Goal: Task Accomplishment & Management: Use online tool/utility

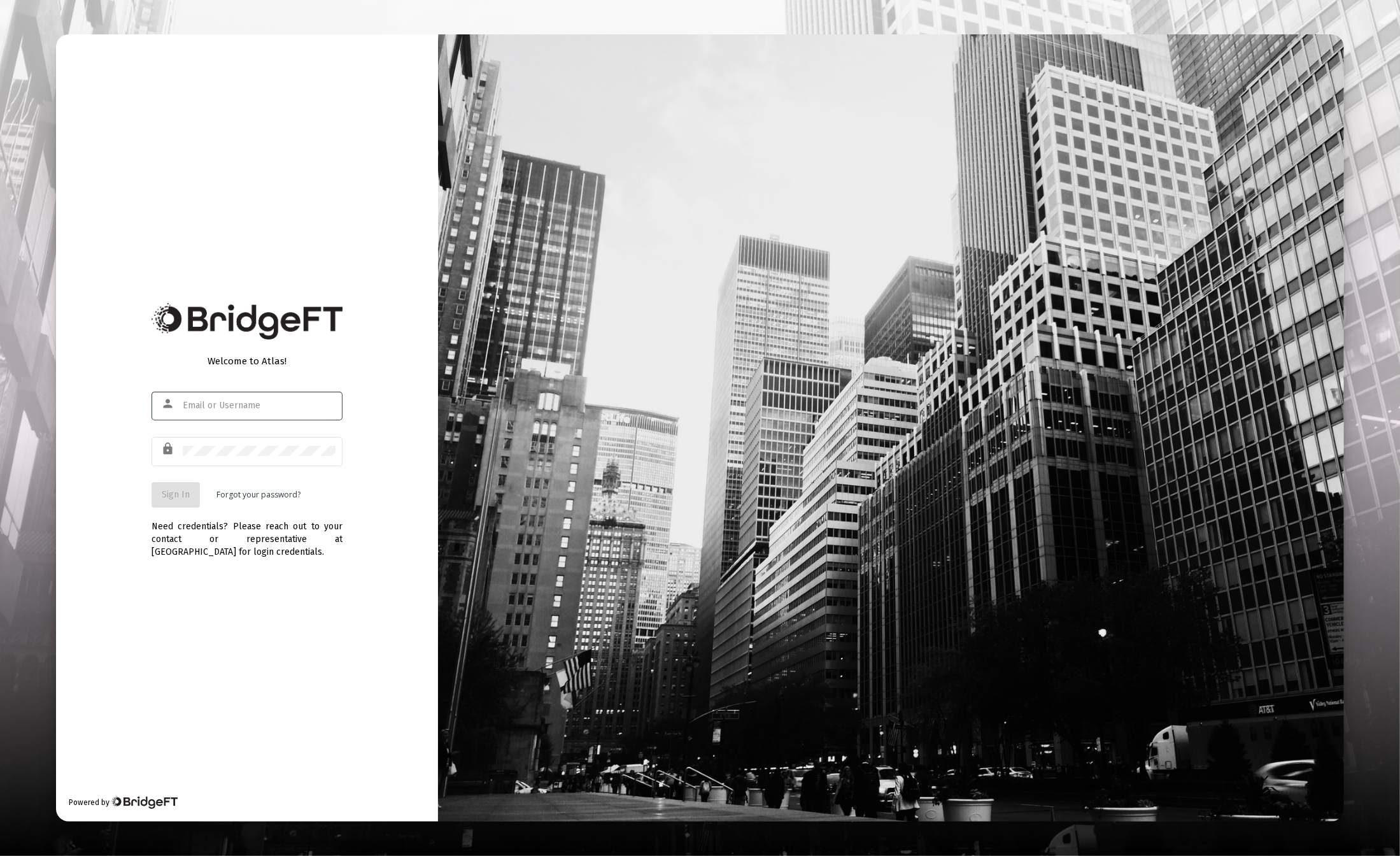
type input "[EMAIL_ADDRESS][DOMAIN_NAME]"
drag, startPoint x: 183, startPoint y: 491, endPoint x: 213, endPoint y: 498, distance: 30.8
click at [183, 491] on span "Sign In" at bounding box center [176, 495] width 28 height 11
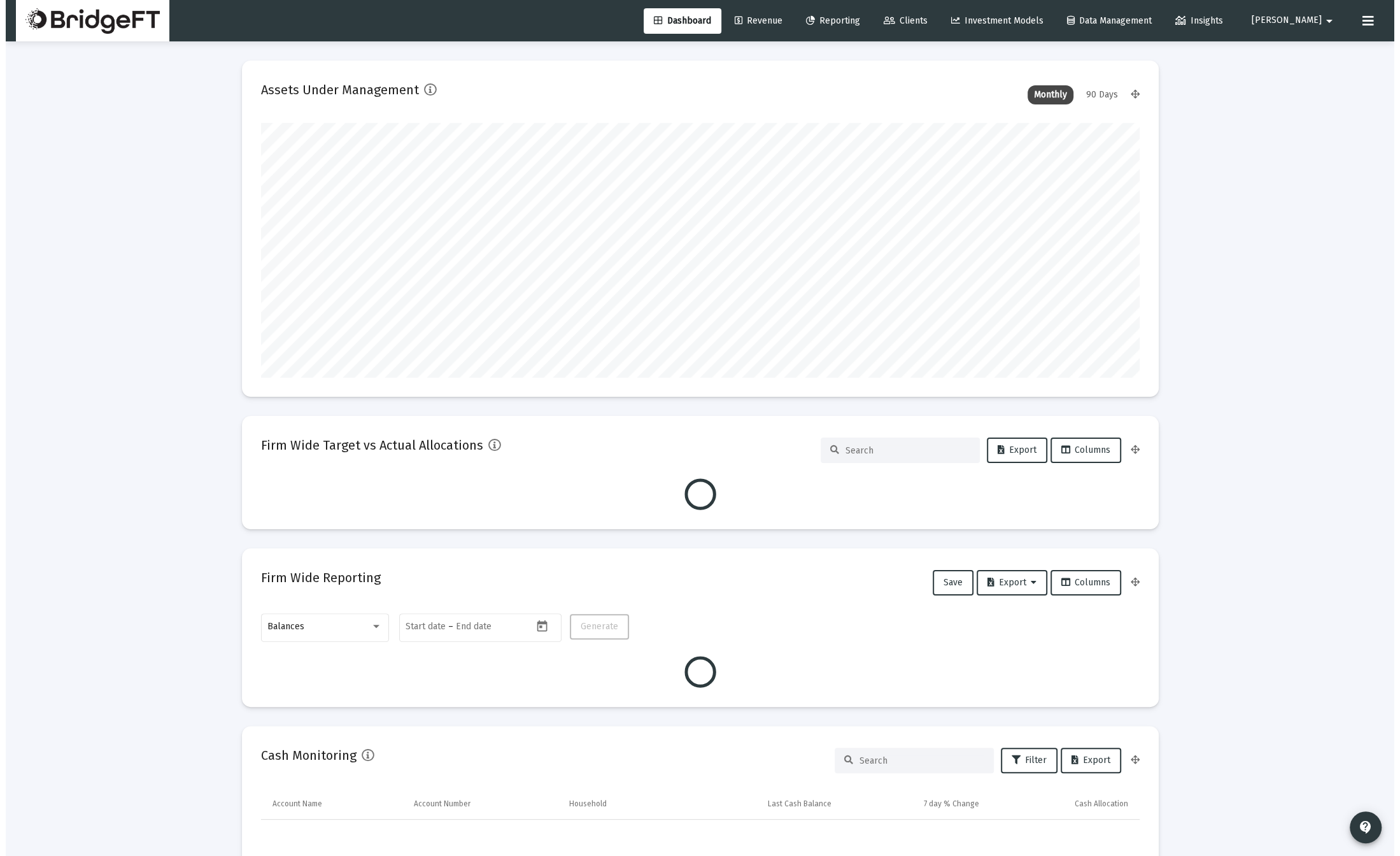
scroll to position [255, 473]
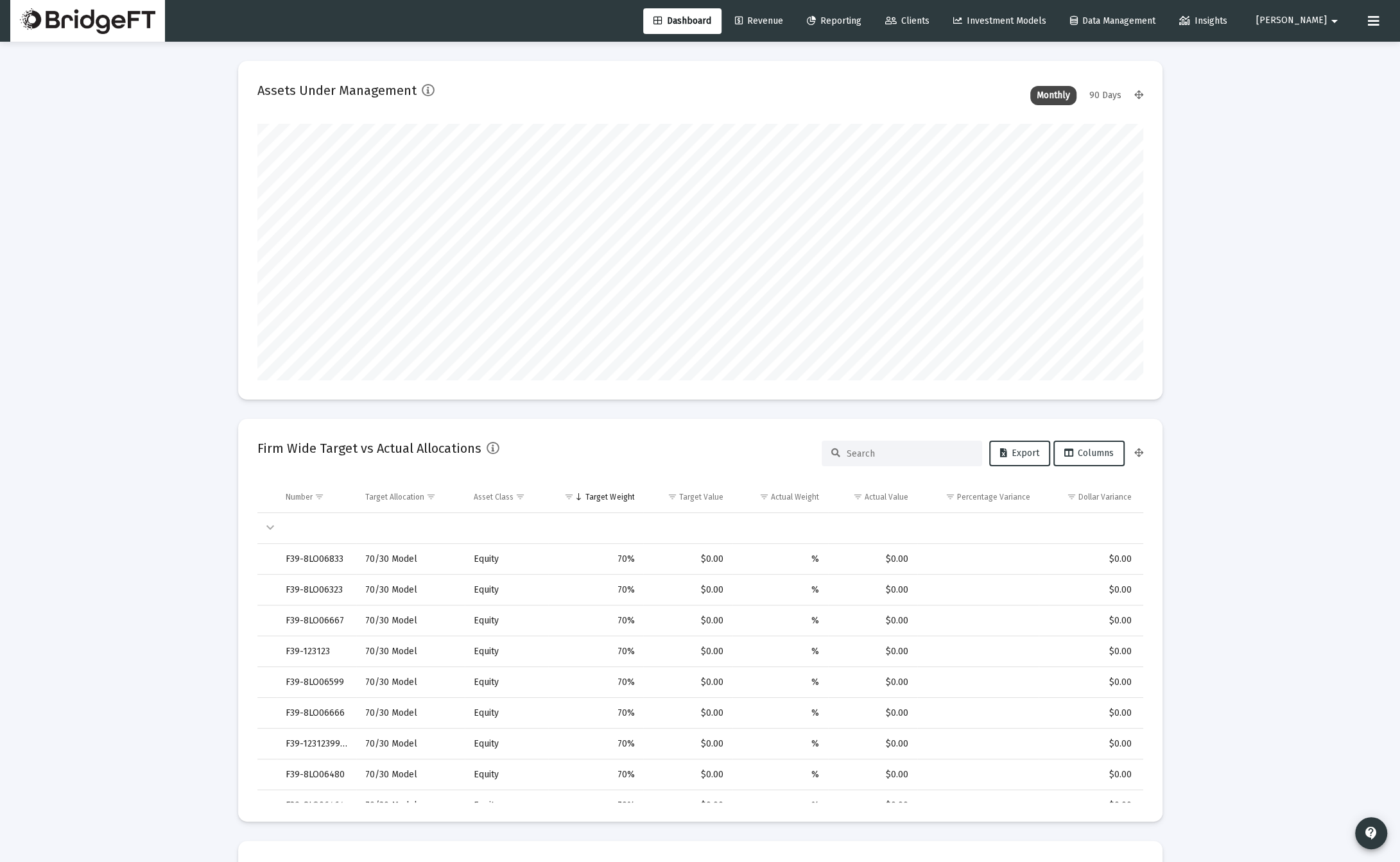
click at [783, 23] on span "Revenue" at bounding box center [758, 21] width 48 height 11
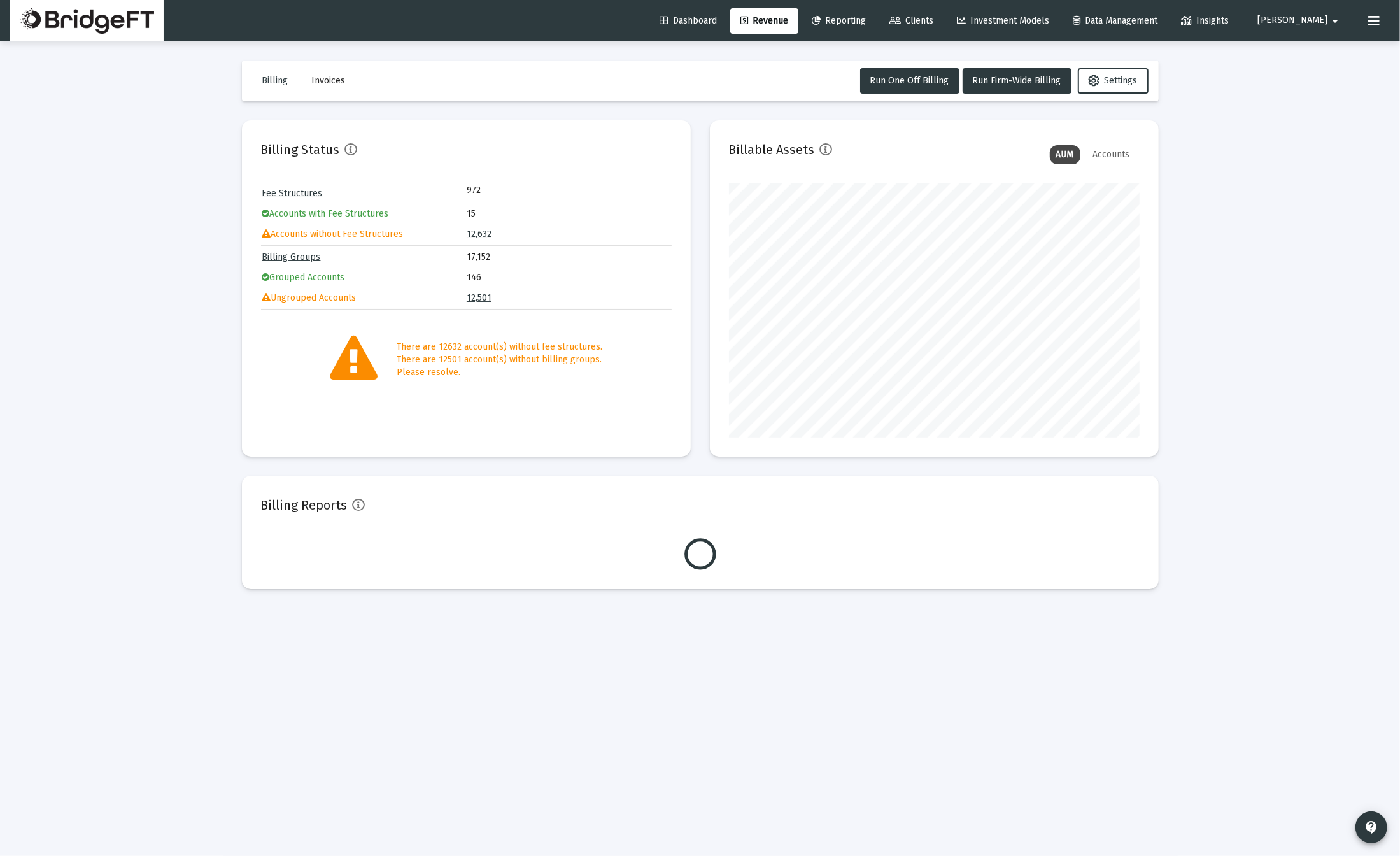
scroll to position [255, 410]
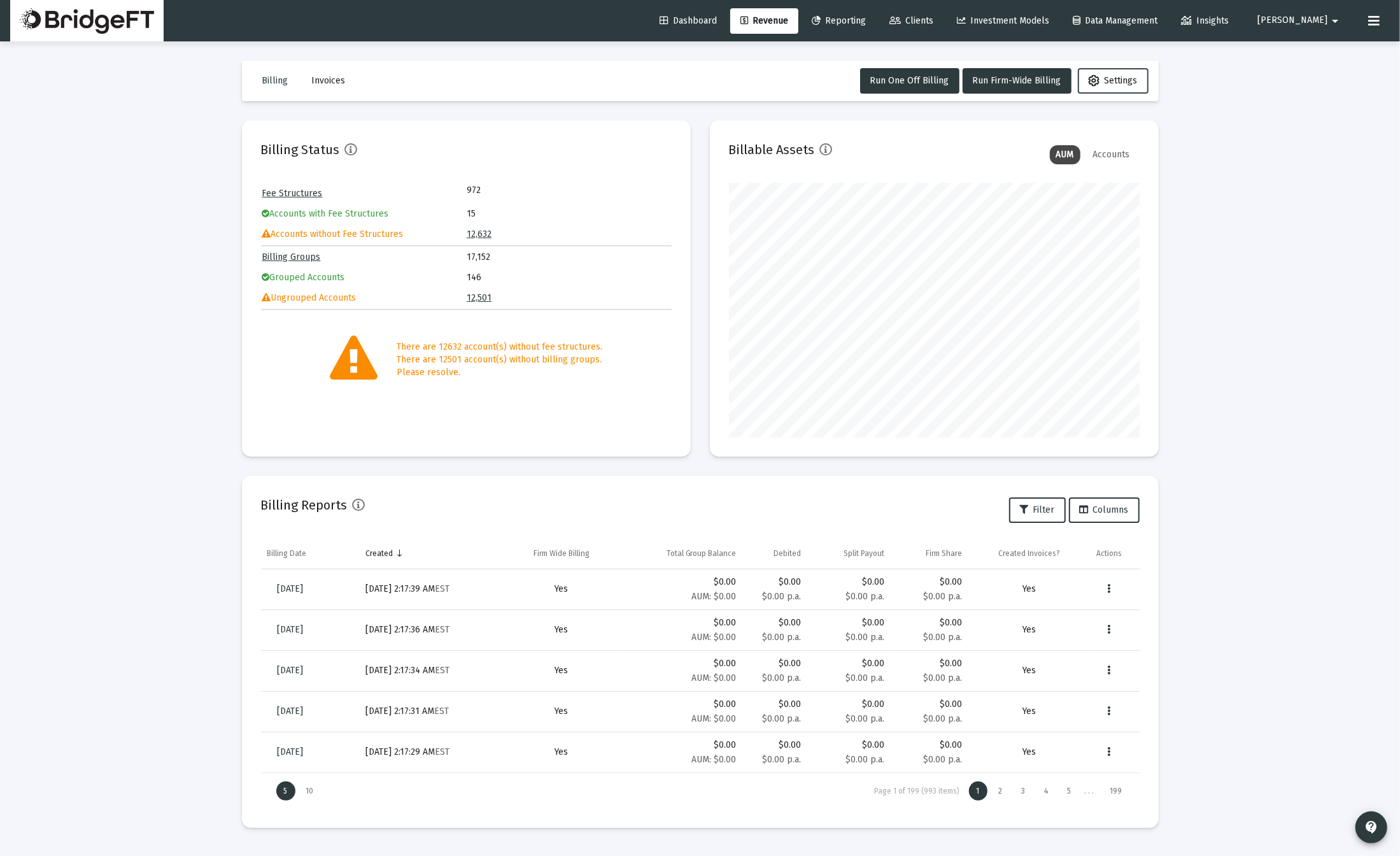
click at [1114, 83] on span "Settings" at bounding box center [1113, 81] width 49 height 11
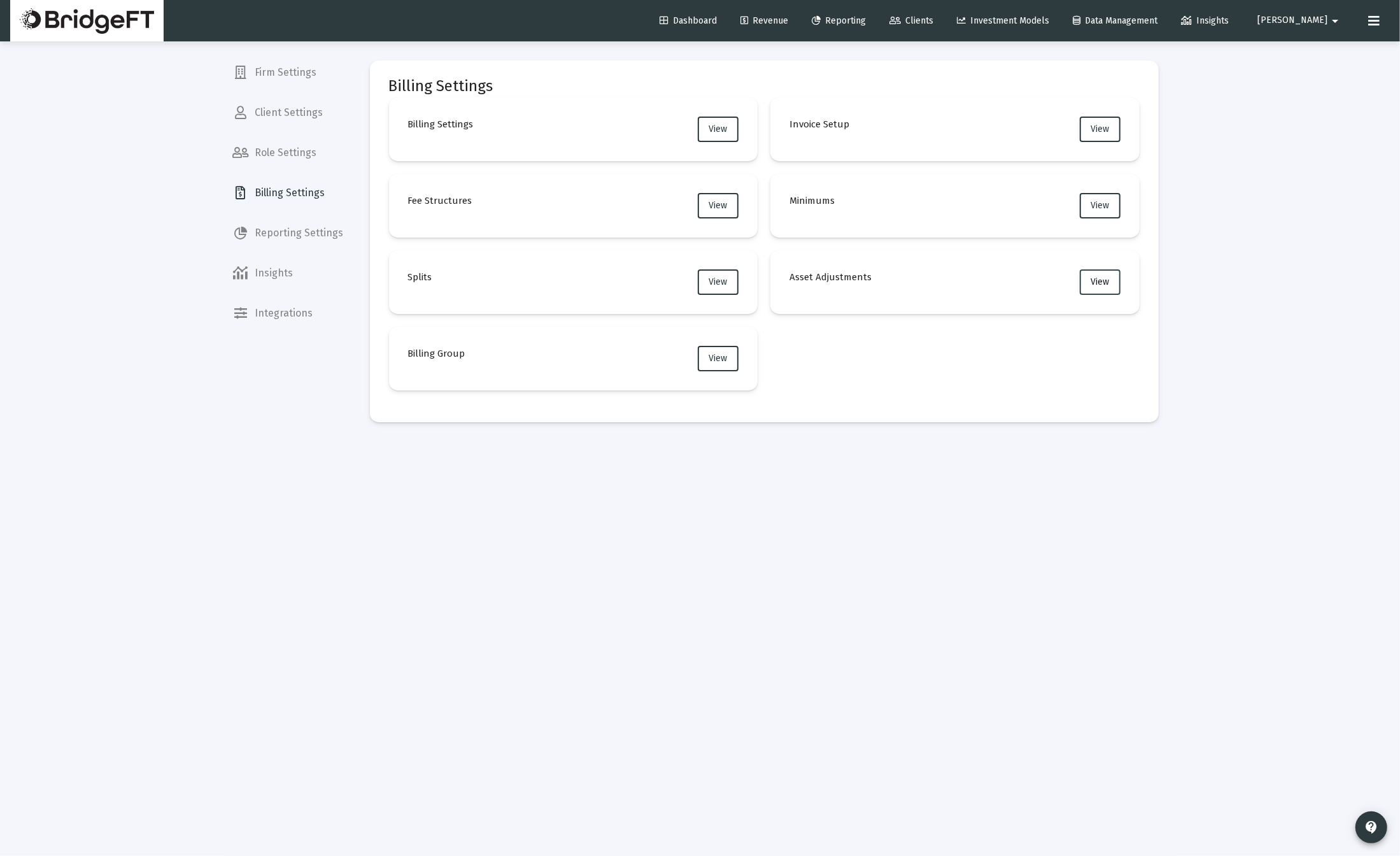
click at [1103, 291] on button "View" at bounding box center [1100, 282] width 40 height 26
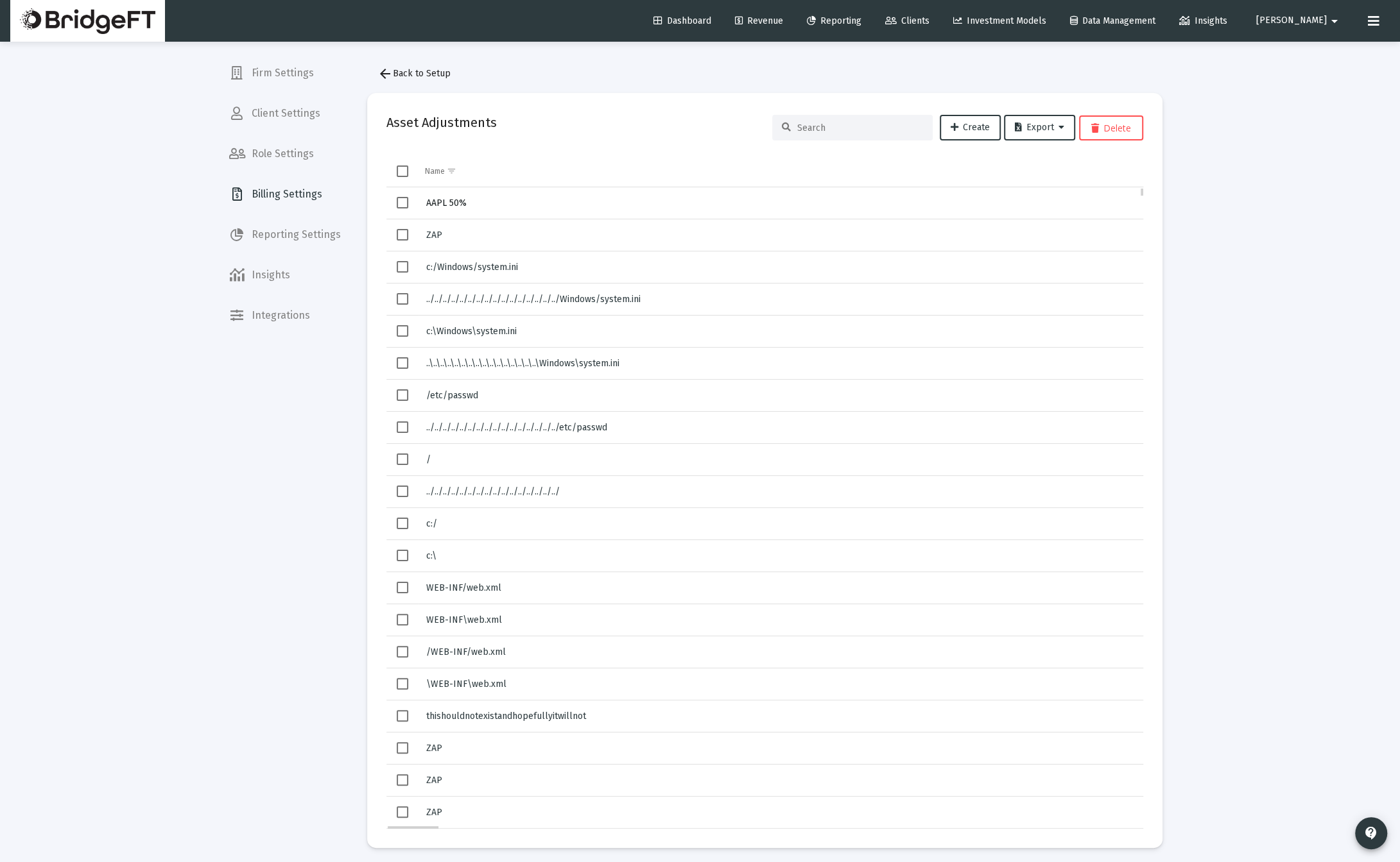
click at [446, 201] on span "AAPL 50%" at bounding box center [447, 203] width 41 height 11
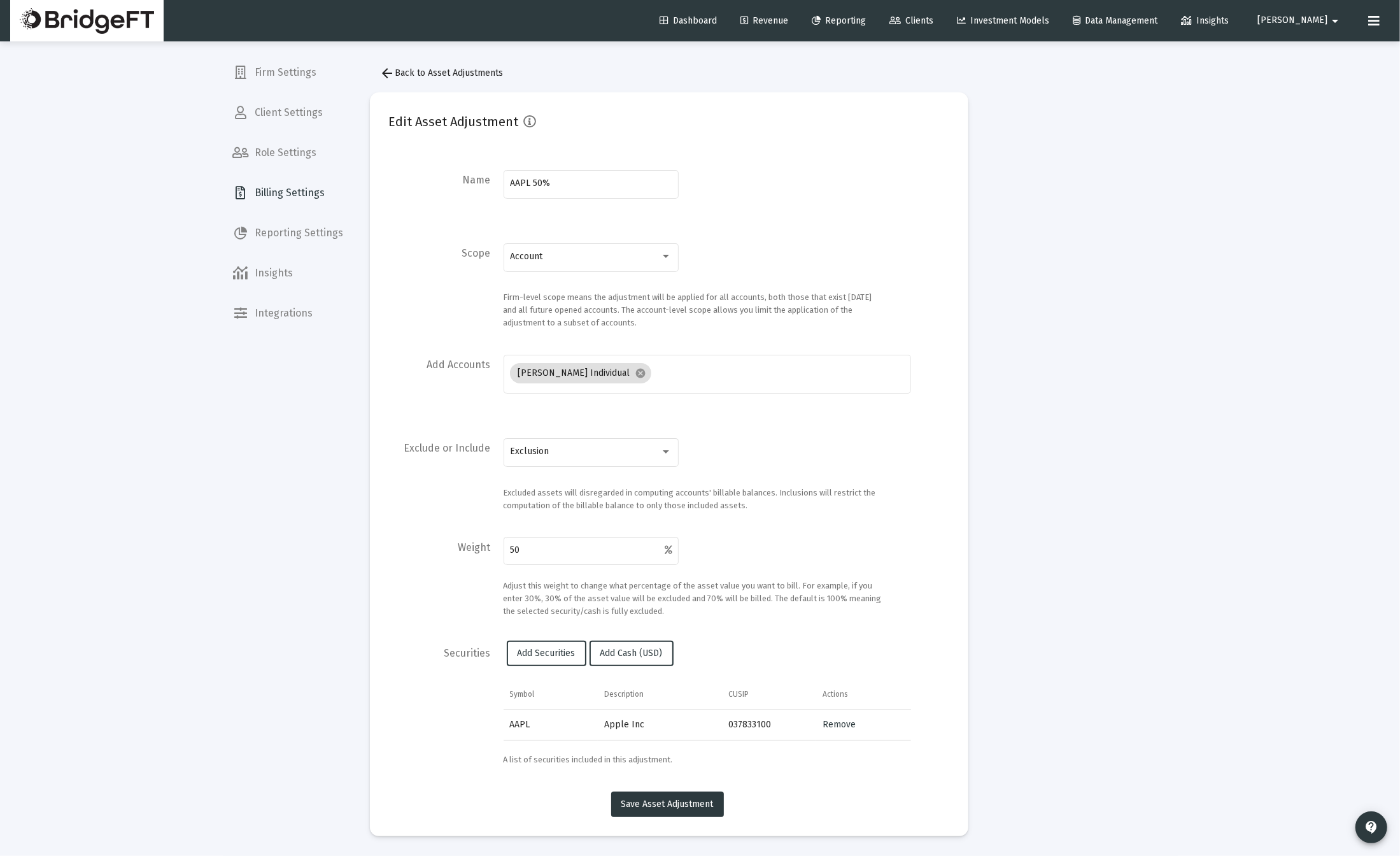
click at [597, 272] on div "Account" at bounding box center [591, 263] width 175 height 41
click at [597, 264] on div "Account" at bounding box center [591, 256] width 162 height 31
click at [739, 247] on div at bounding box center [700, 428] width 1400 height 856
click at [1278, 481] on div "Loading... Firm Settings Client Settings Role Settings Billing Settings Reporti…" at bounding box center [700, 428] width 1400 height 856
click at [1281, 562] on div "Loading... Firm Settings Client Settings Role Settings Billing Settings Reporti…" at bounding box center [700, 428] width 1400 height 856
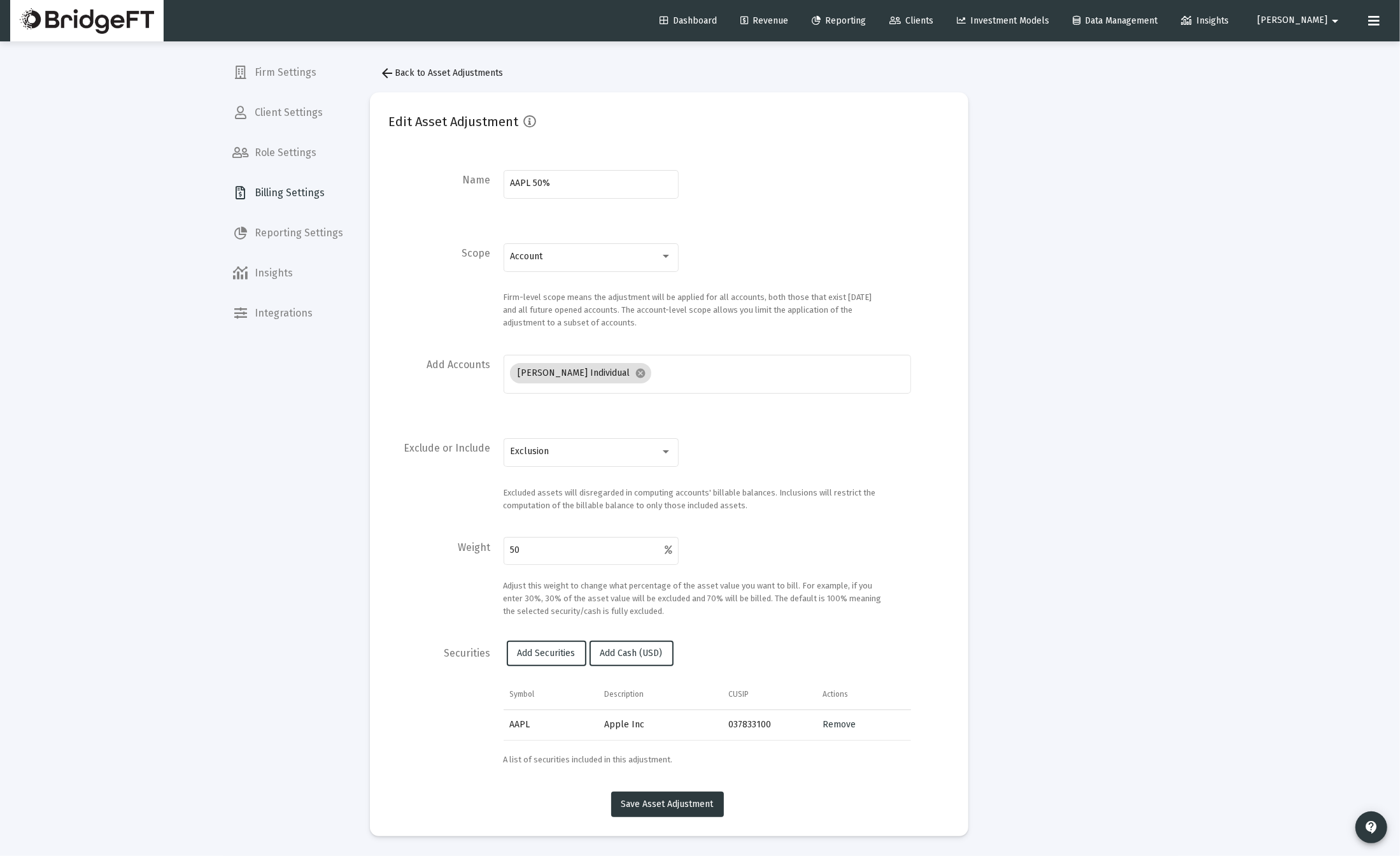
click at [322, 185] on span "Billing Settings" at bounding box center [288, 192] width 131 height 30
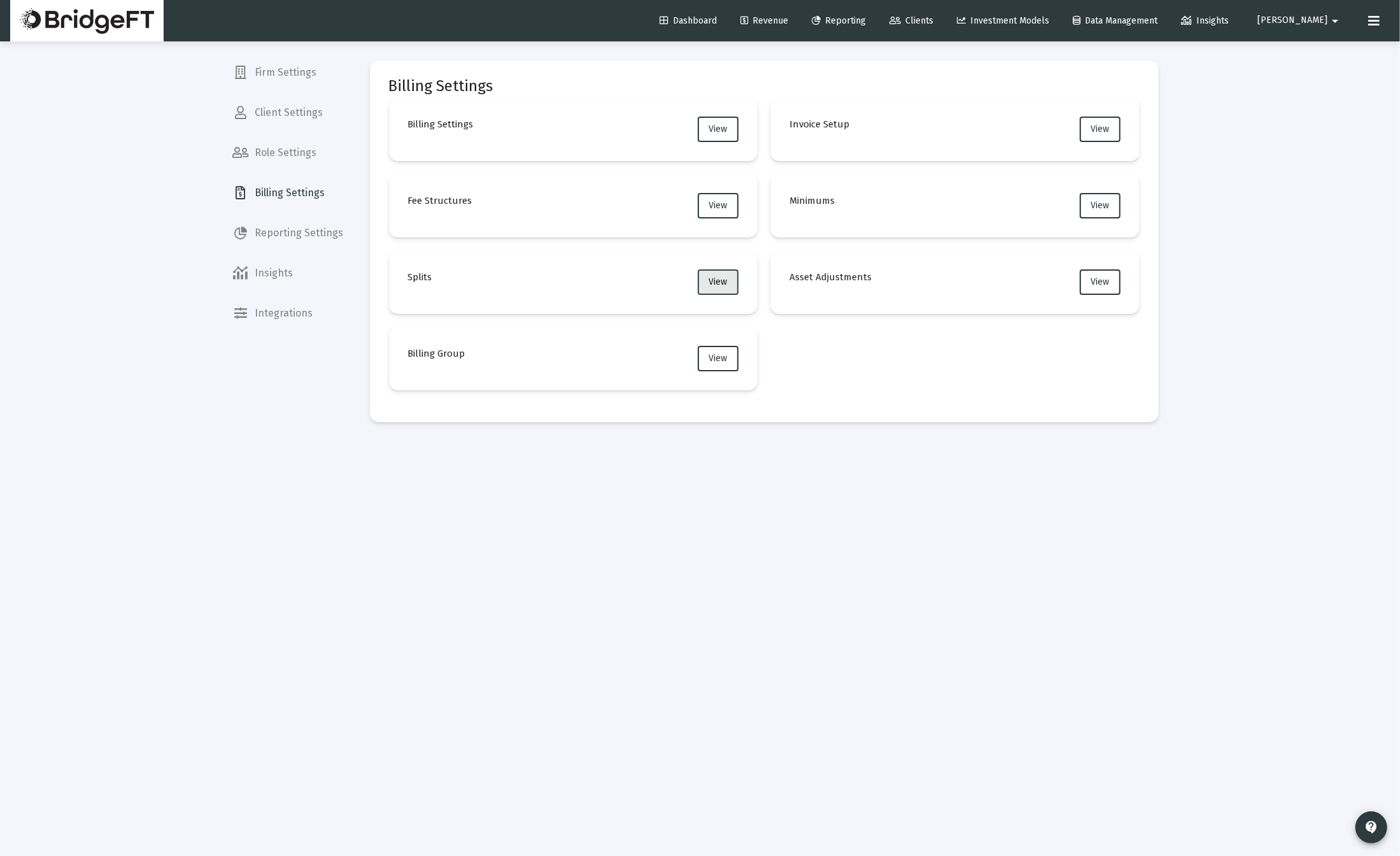
click at [706, 285] on button "View" at bounding box center [718, 282] width 40 height 26
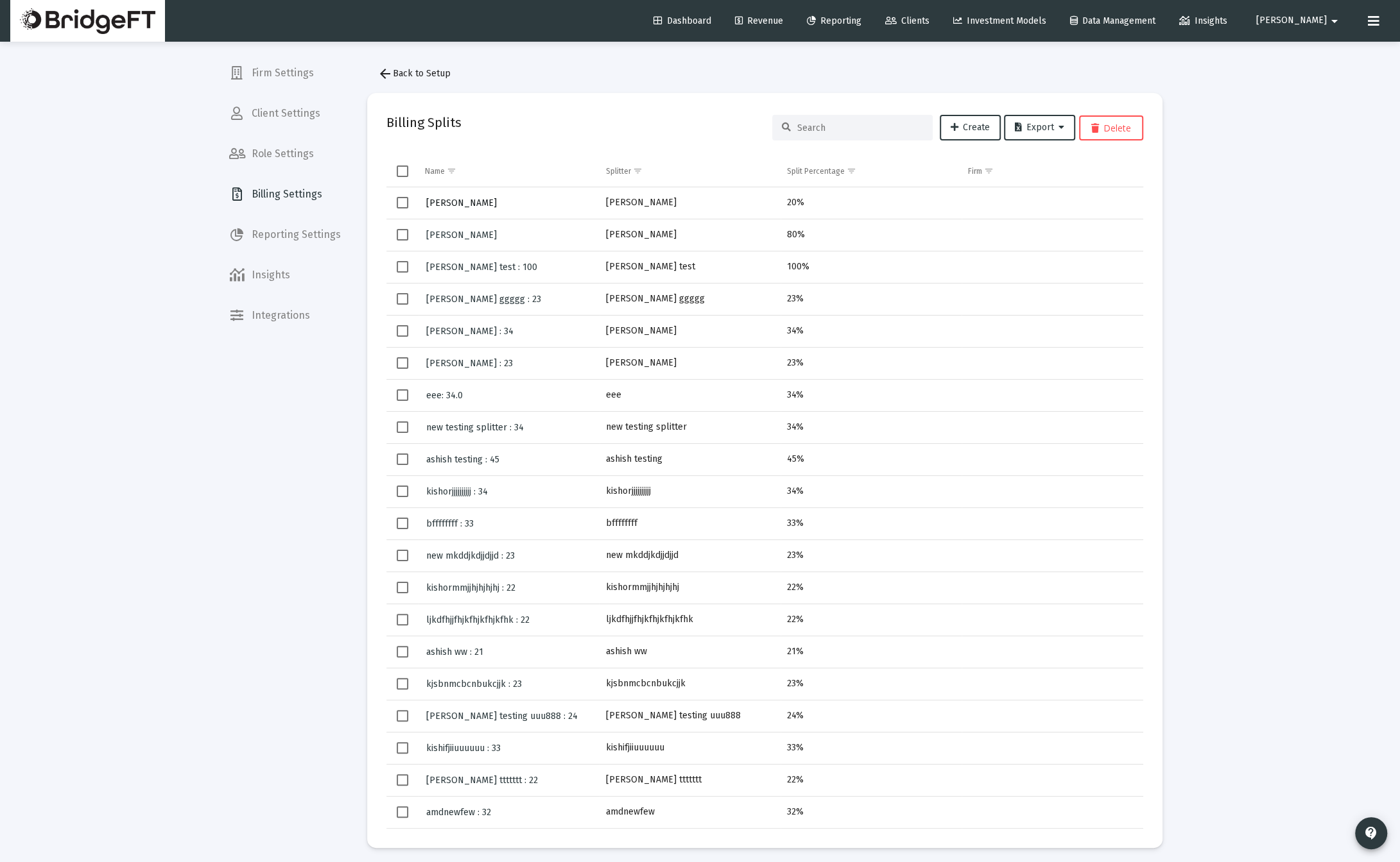
click at [440, 202] on span "[PERSON_NAME]" at bounding box center [461, 203] width 71 height 11
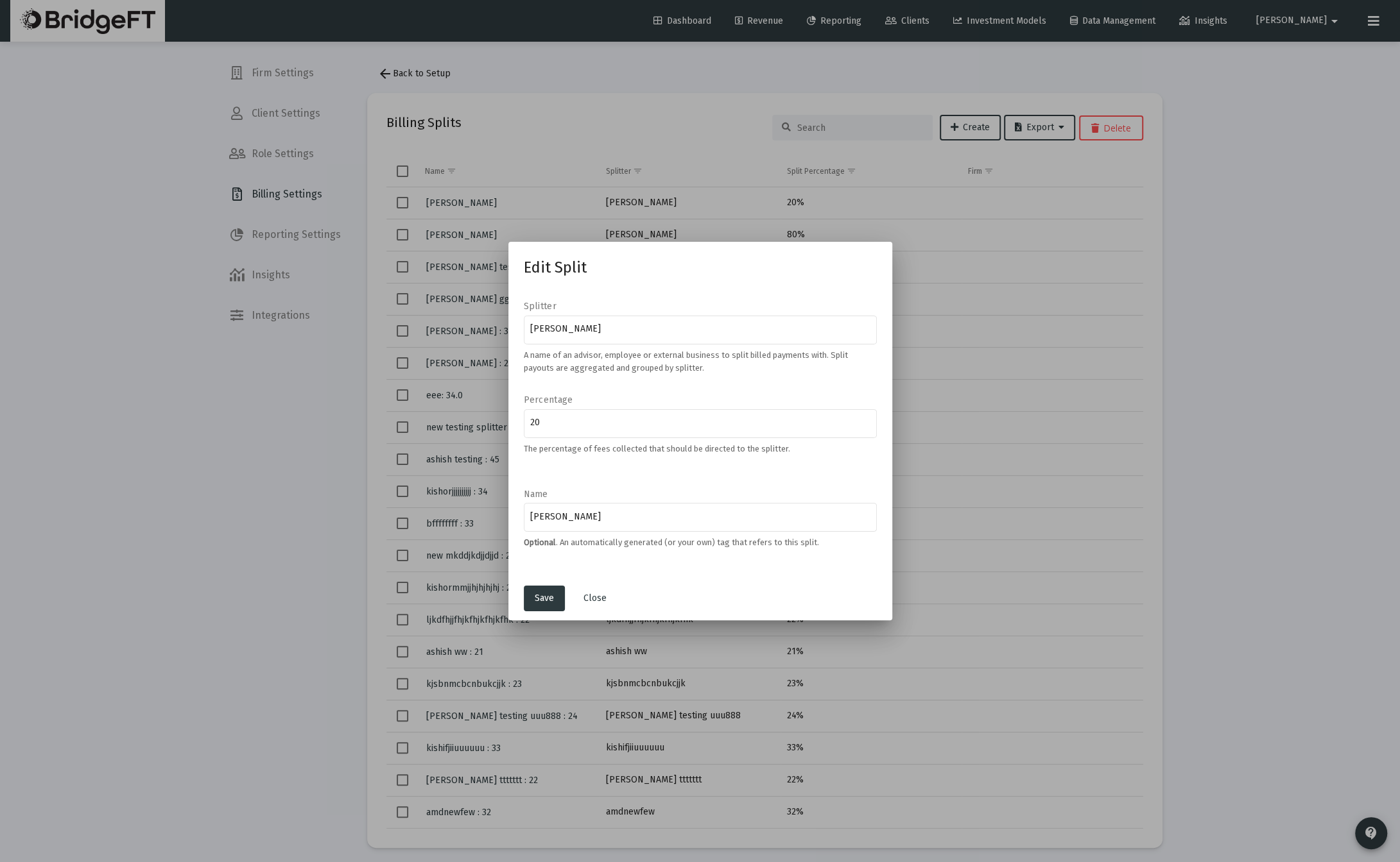
drag, startPoint x: 1364, startPoint y: 368, endPoint x: 1353, endPoint y: 366, distance: 11.2
click at [1364, 368] on div at bounding box center [700, 431] width 1400 height 862
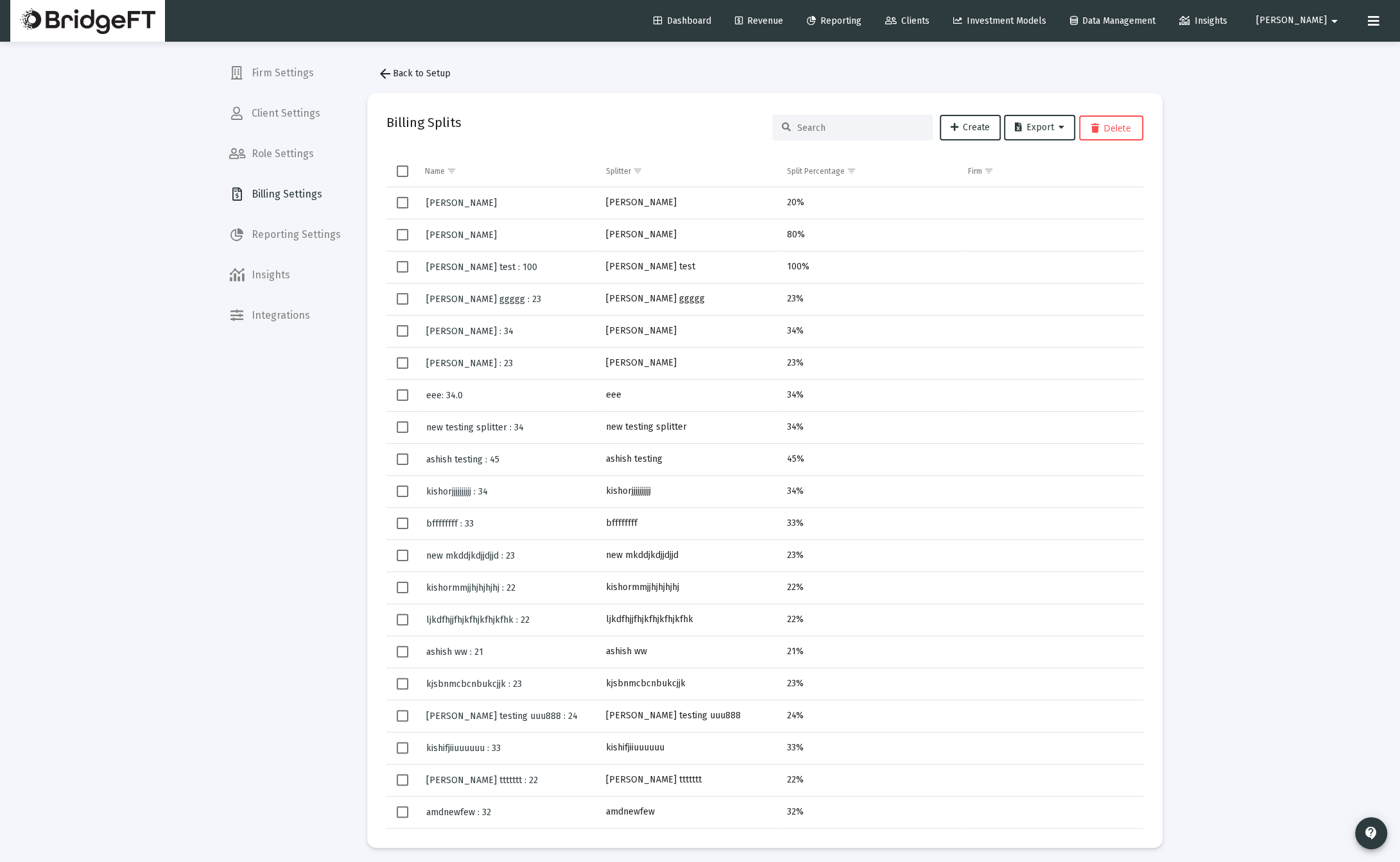
click at [297, 201] on span "Billing Settings" at bounding box center [285, 194] width 132 height 31
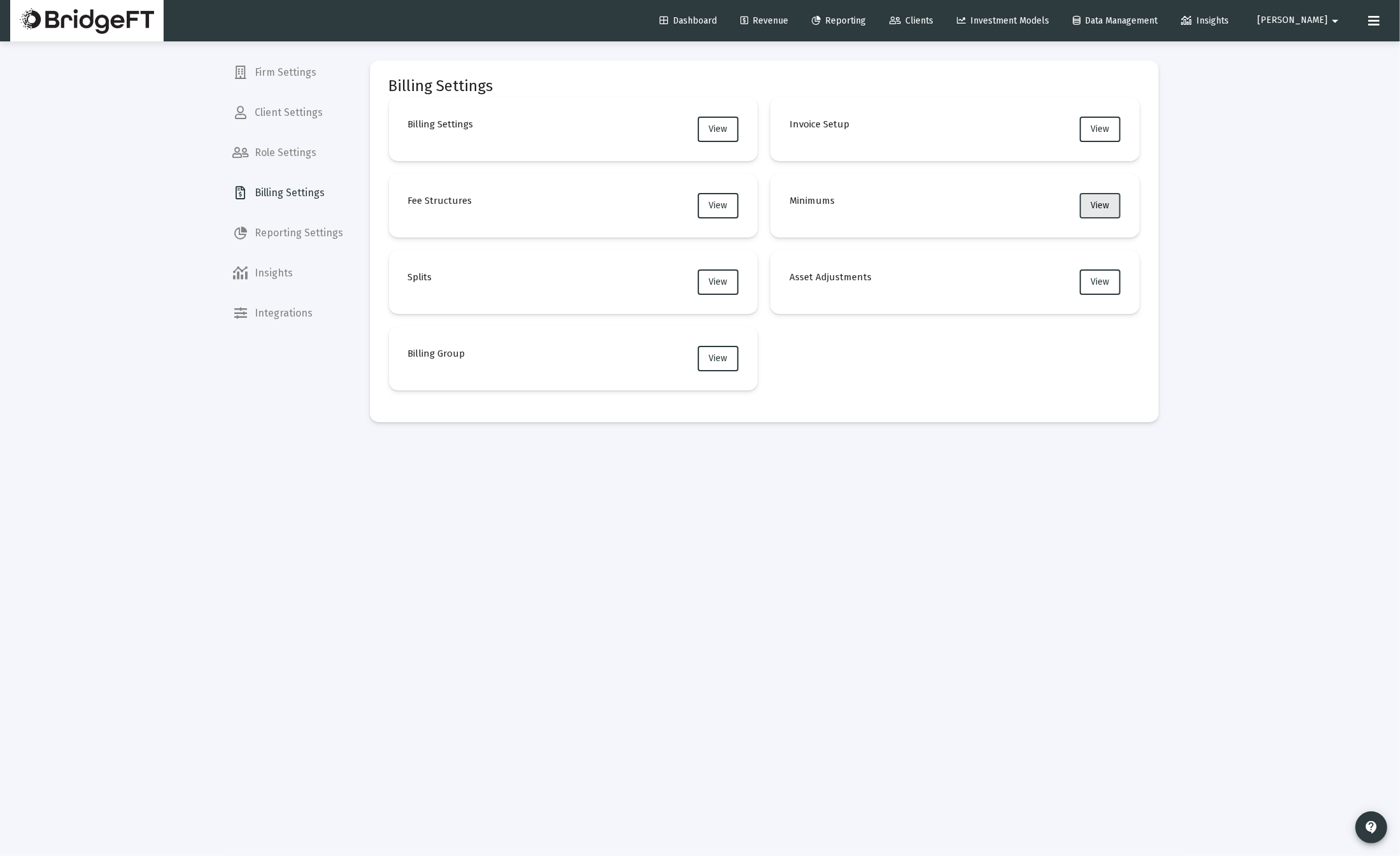
click at [1099, 206] on span "View" at bounding box center [1100, 206] width 19 height 11
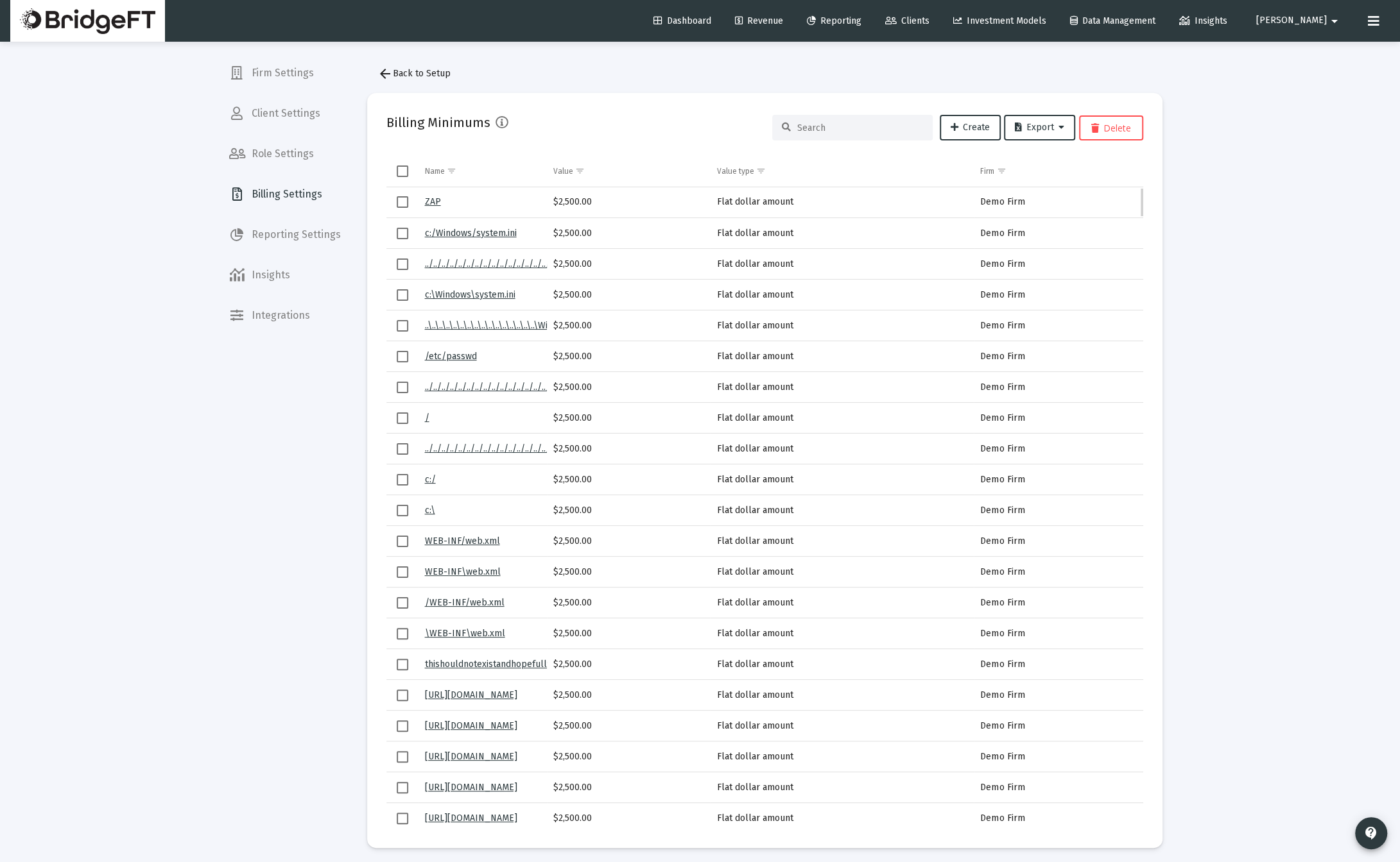
click at [430, 199] on link "ZAP" at bounding box center [432, 202] width 16 height 11
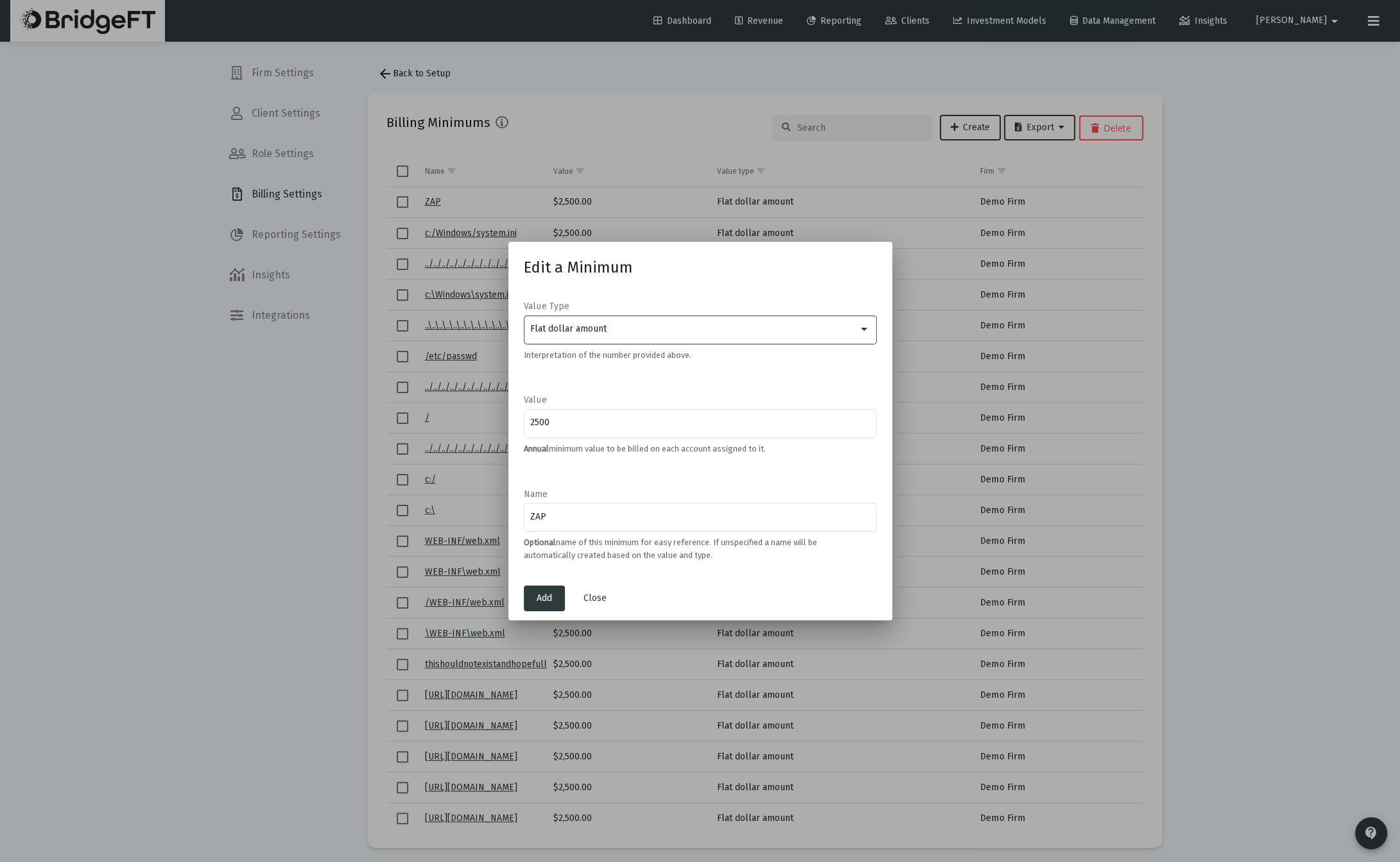
click at [598, 336] on div "Flat dollar amount" at bounding box center [700, 329] width 340 height 31
click at [1362, 646] on div at bounding box center [700, 431] width 1400 height 862
click at [1288, 309] on div at bounding box center [700, 431] width 1400 height 862
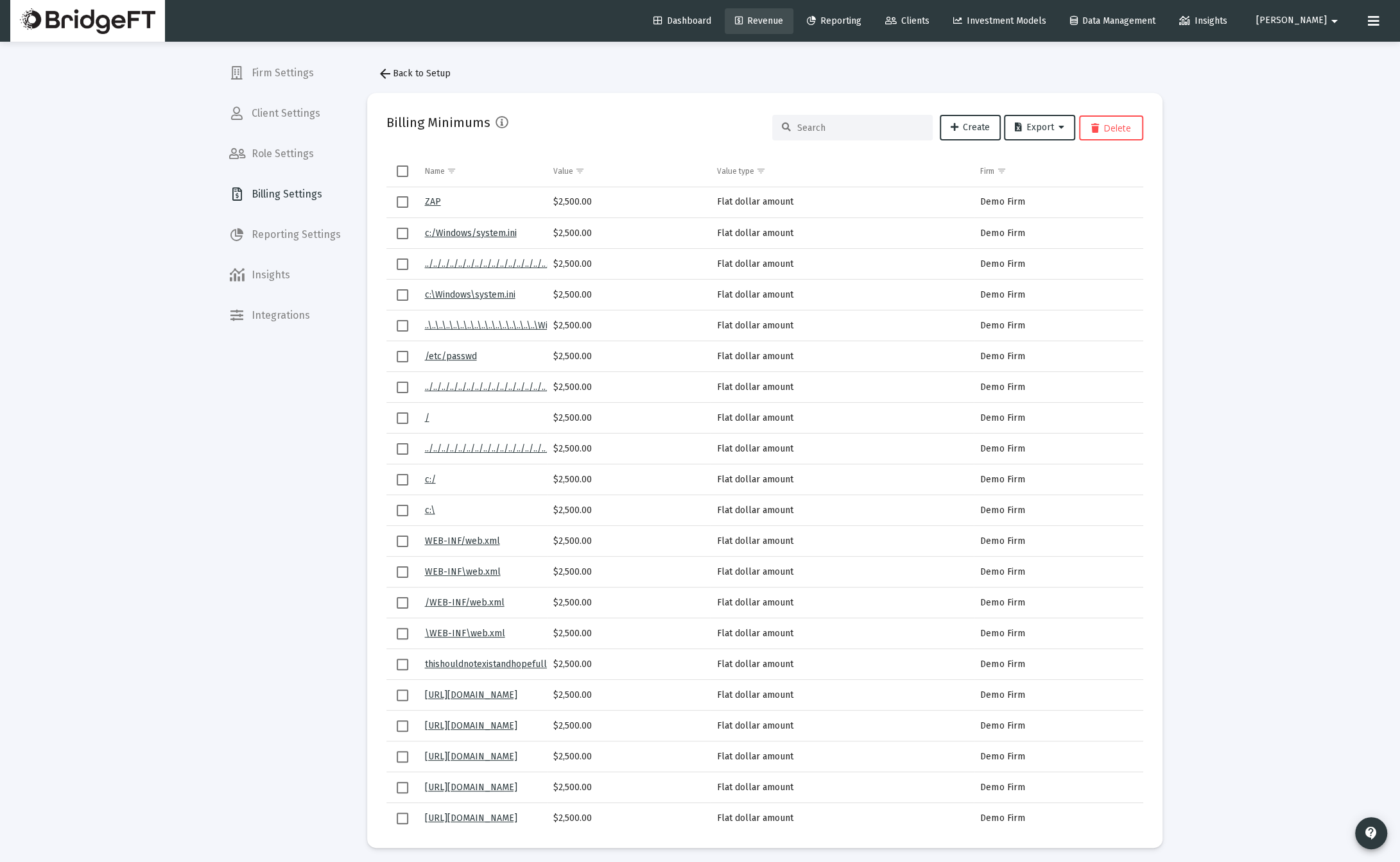
click at [742, 16] on icon at bounding box center [738, 20] width 8 height 9
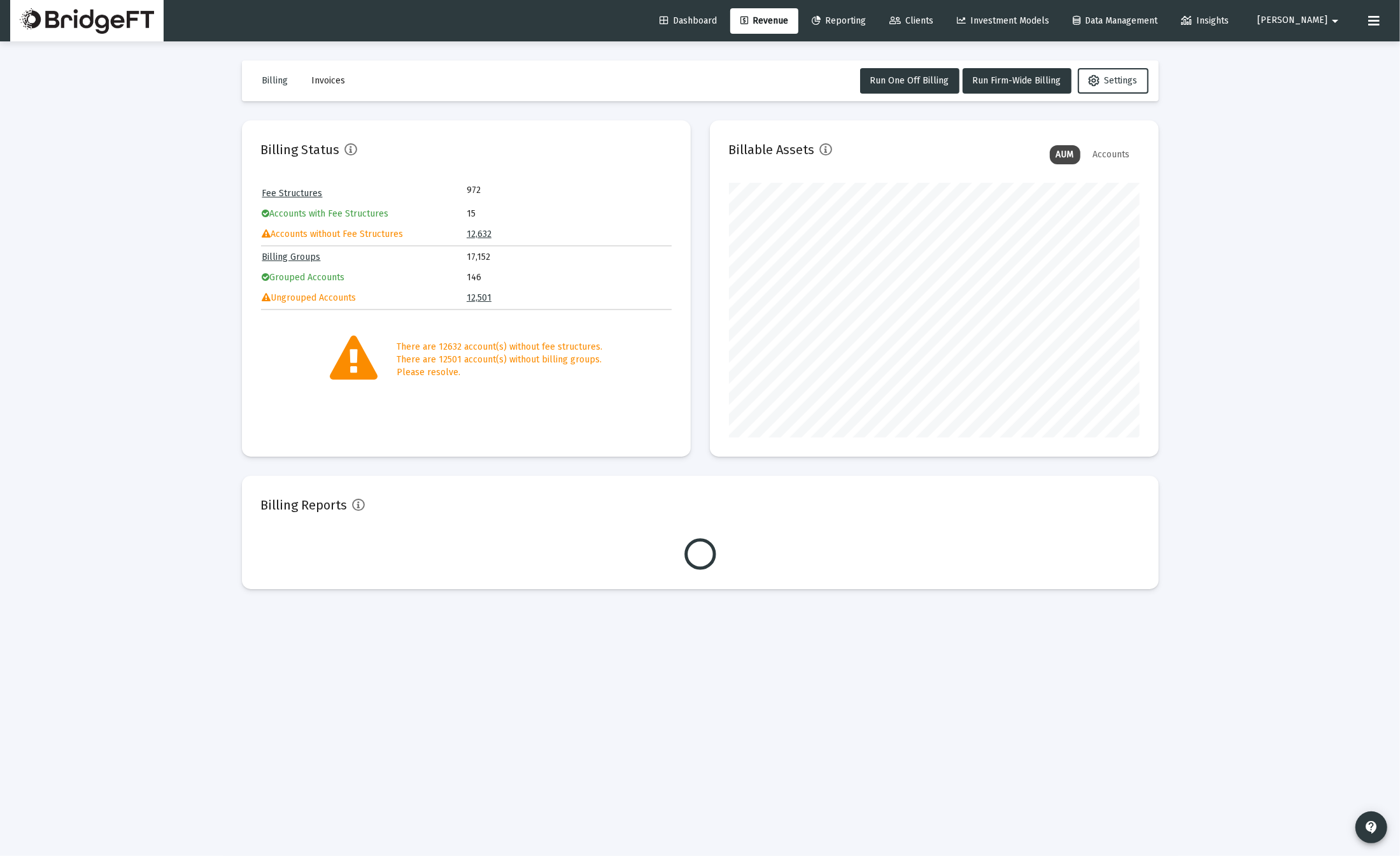
scroll to position [255, 410]
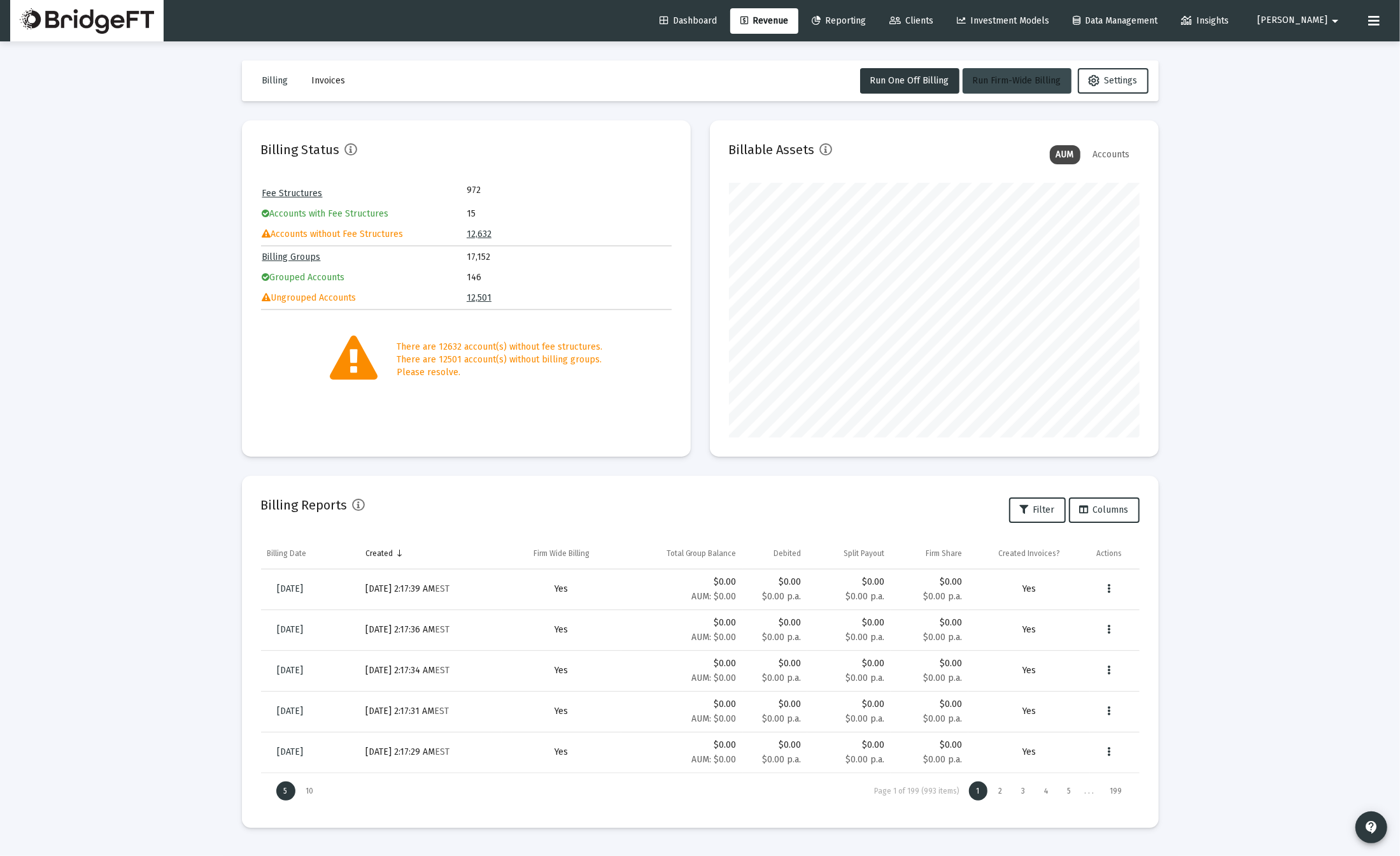
click at [987, 90] on button "Run Firm-Wide Billing" at bounding box center [1018, 81] width 109 height 26
click at [1289, 651] on div "Loading... Billing Invoices Run One Off Billing Run Firm-Wide Billing Settings …" at bounding box center [700, 428] width 1400 height 856
click at [891, 83] on span "Run One Off Billing" at bounding box center [909, 81] width 79 height 11
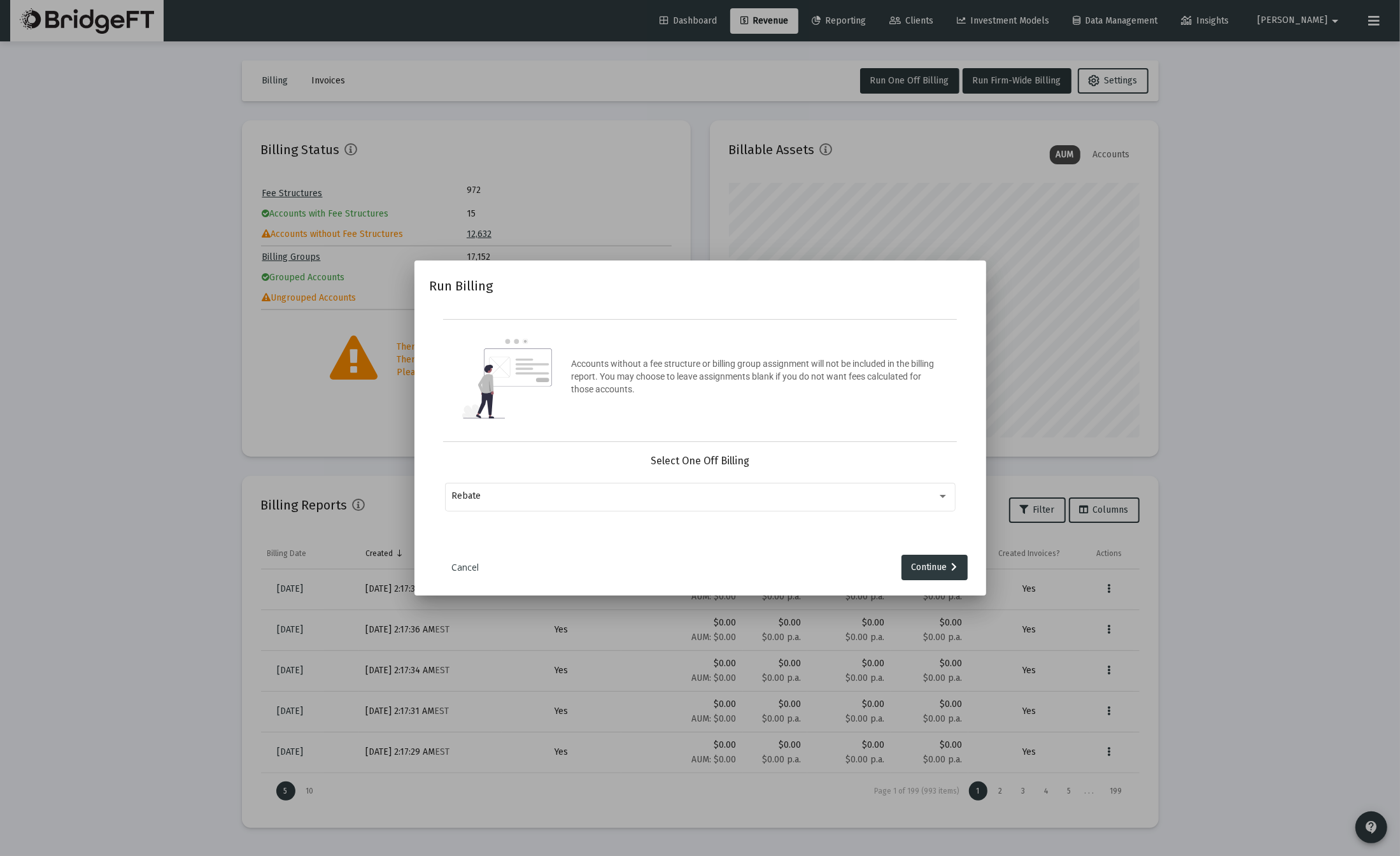
click at [459, 561] on link "Cancel" at bounding box center [466, 567] width 64 height 12
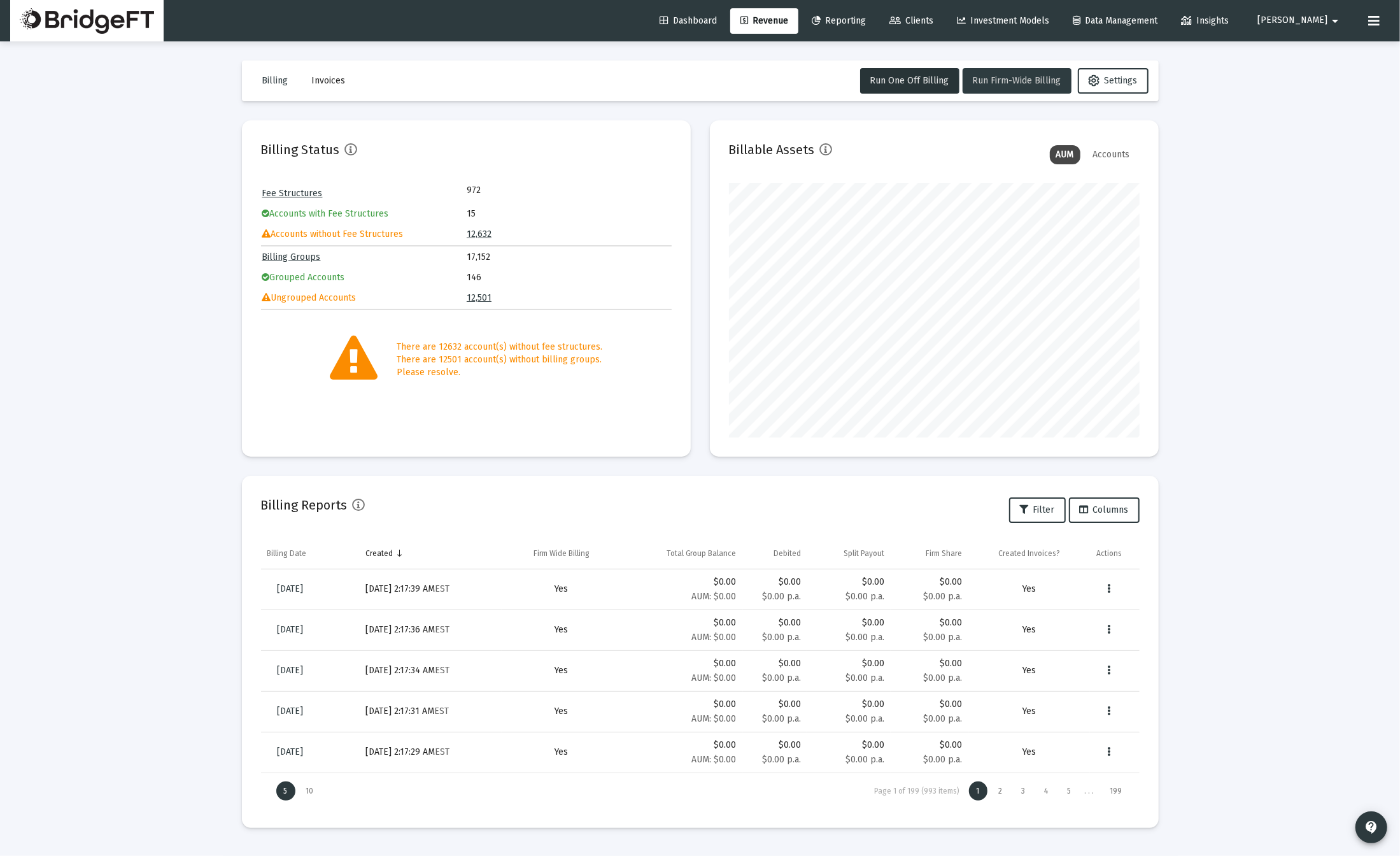
click at [991, 79] on span "Run Firm-Wide Billing" at bounding box center [1018, 81] width 89 height 11
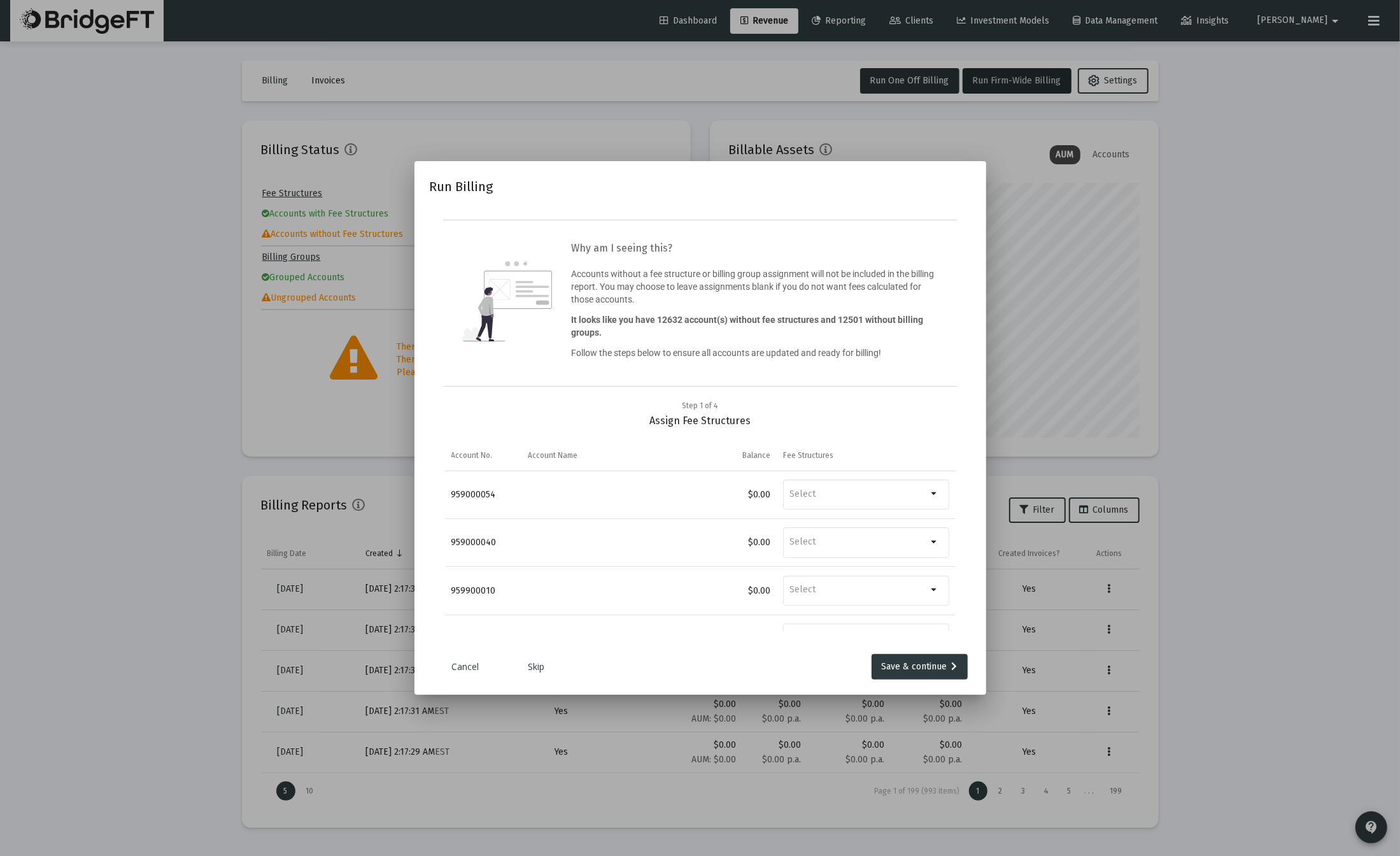
drag, startPoint x: 1333, startPoint y: 514, endPoint x: 1321, endPoint y: 495, distance: 22.5
click at [1332, 514] on div at bounding box center [700, 428] width 1400 height 856
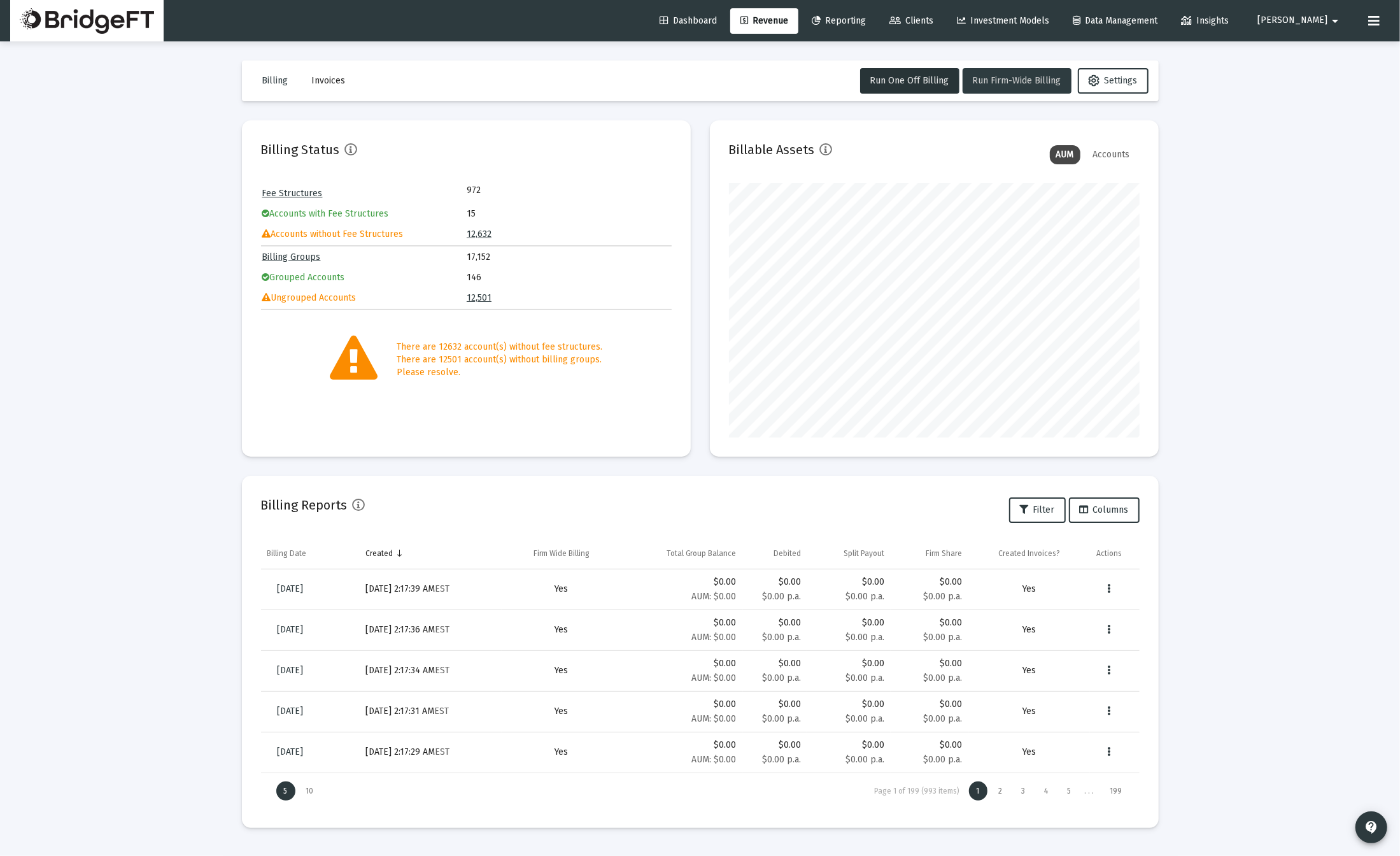
click at [1004, 89] on button "Run Firm-Wide Billing" at bounding box center [1018, 81] width 109 height 26
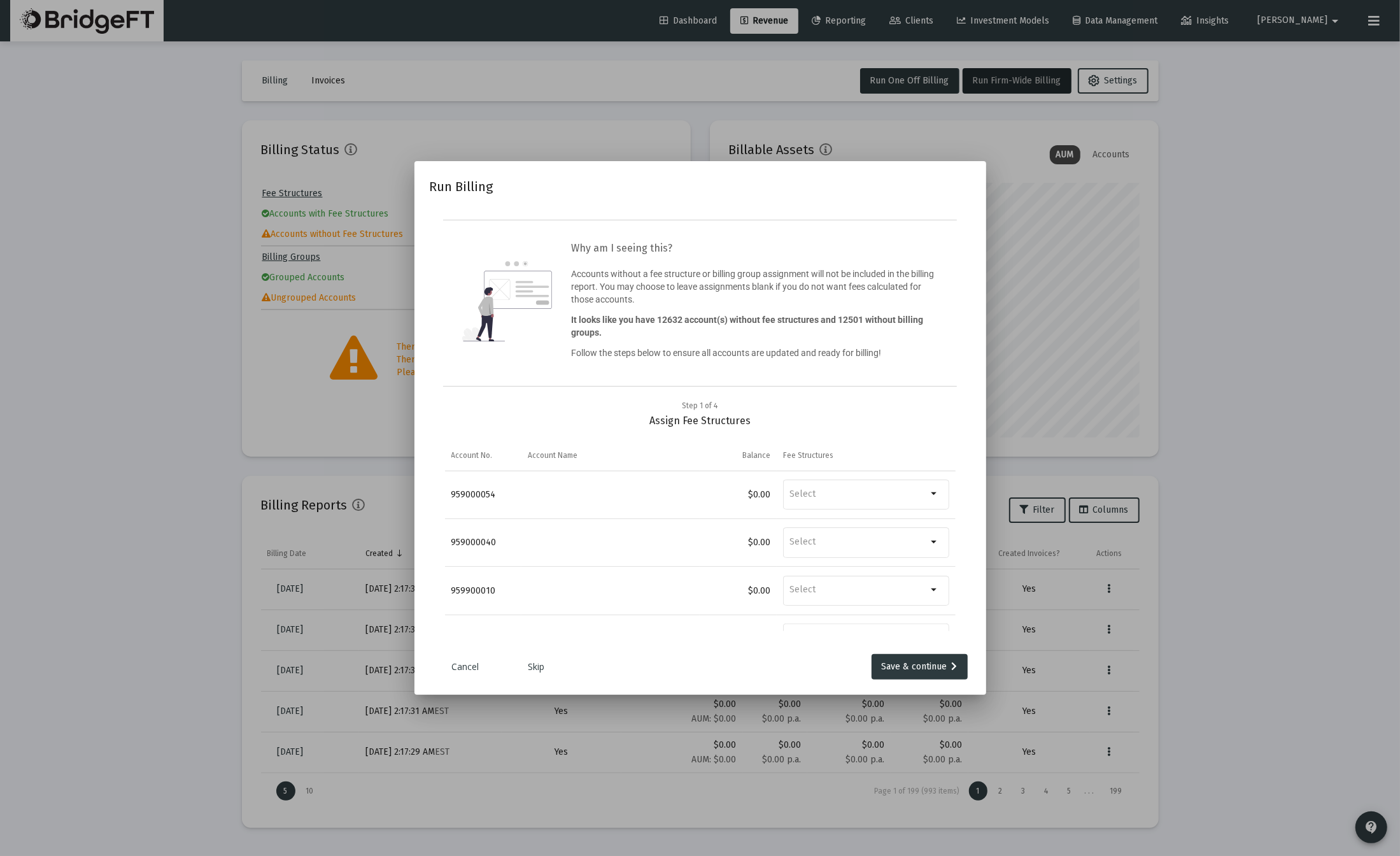
click at [1304, 572] on div at bounding box center [700, 428] width 1400 height 856
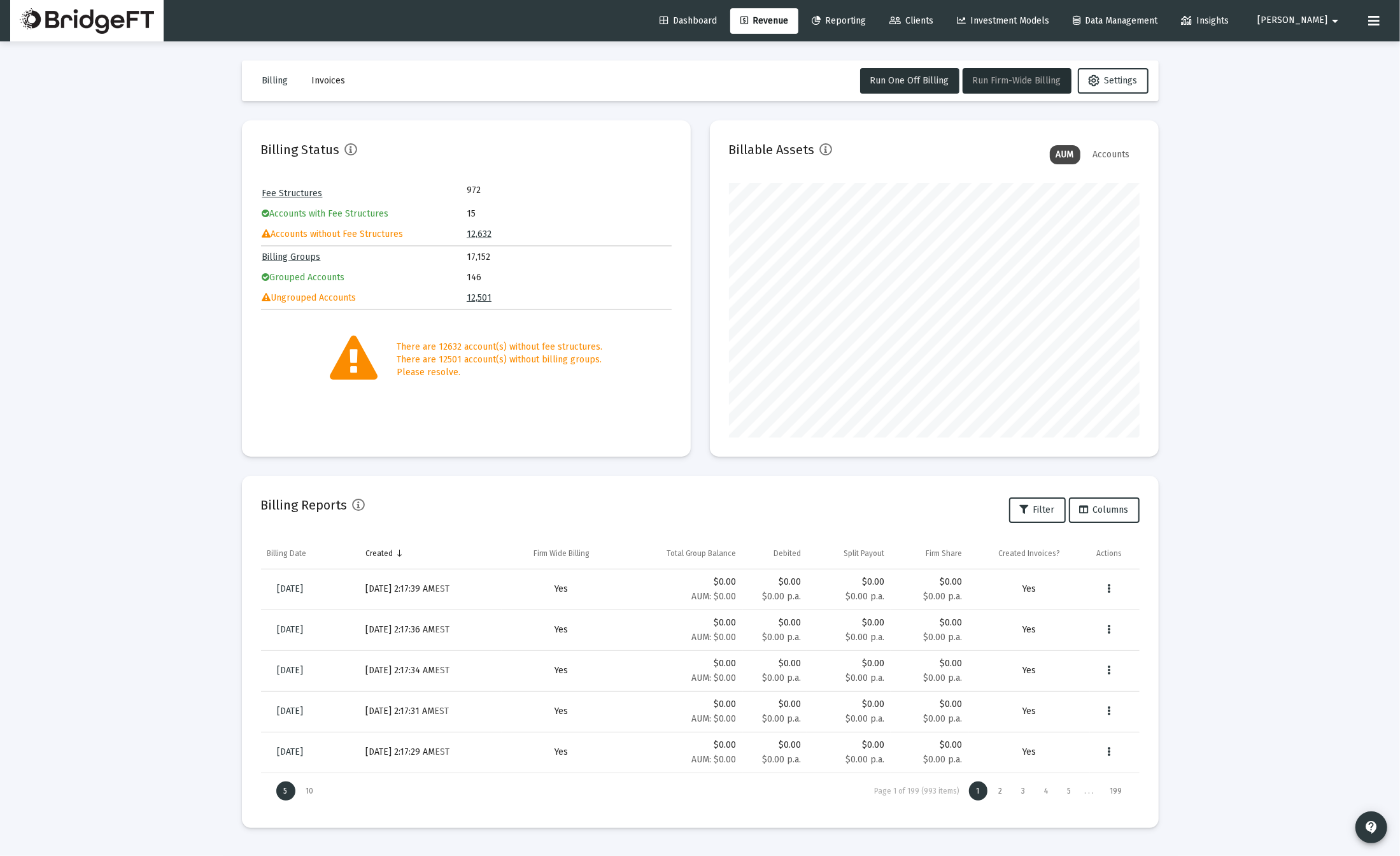
click at [1004, 83] on span "Run Firm-Wide Billing" at bounding box center [1018, 81] width 89 height 11
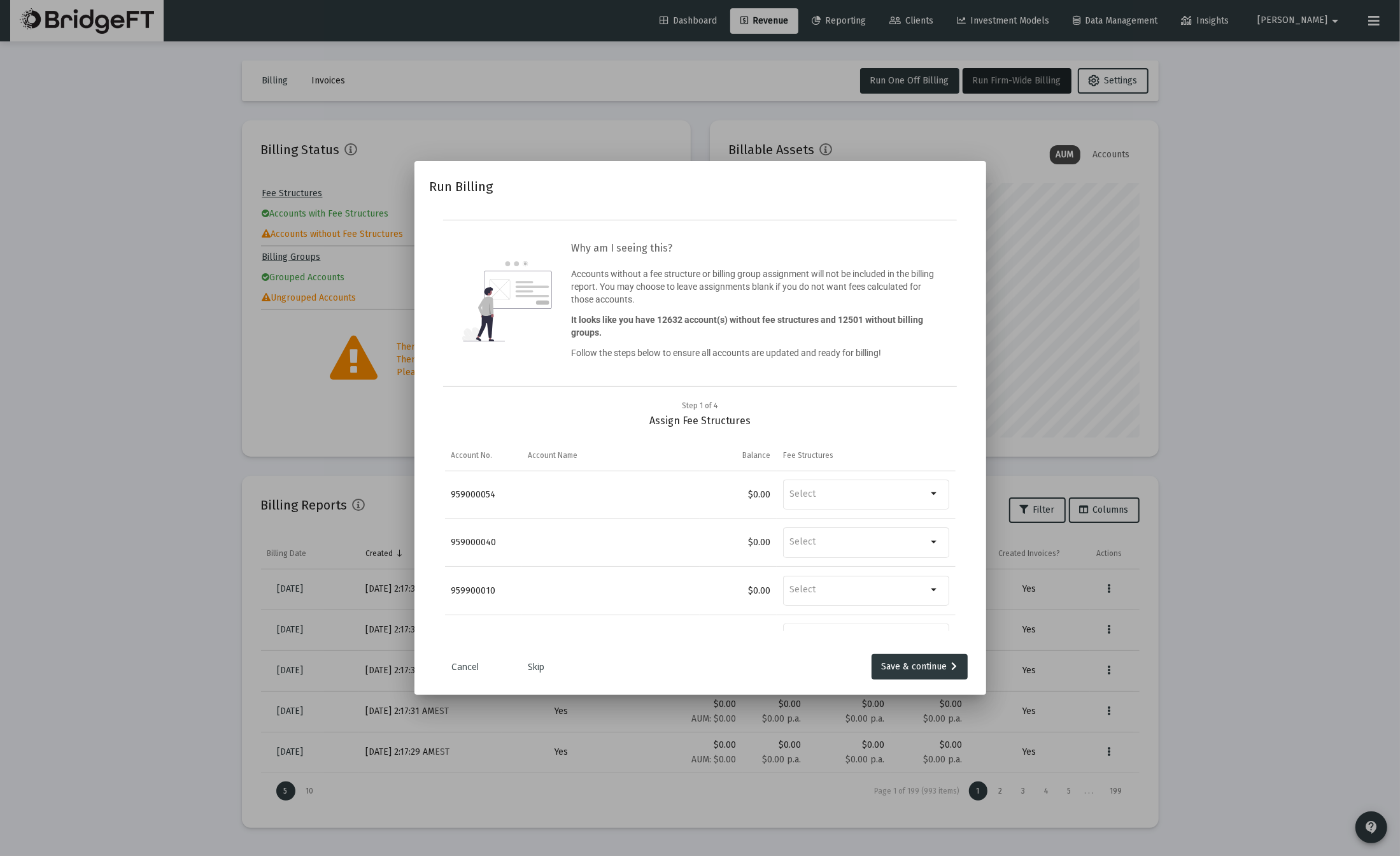
click at [543, 670] on link "Skip" at bounding box center [537, 667] width 64 height 12
click at [1353, 686] on div at bounding box center [700, 428] width 1400 height 856
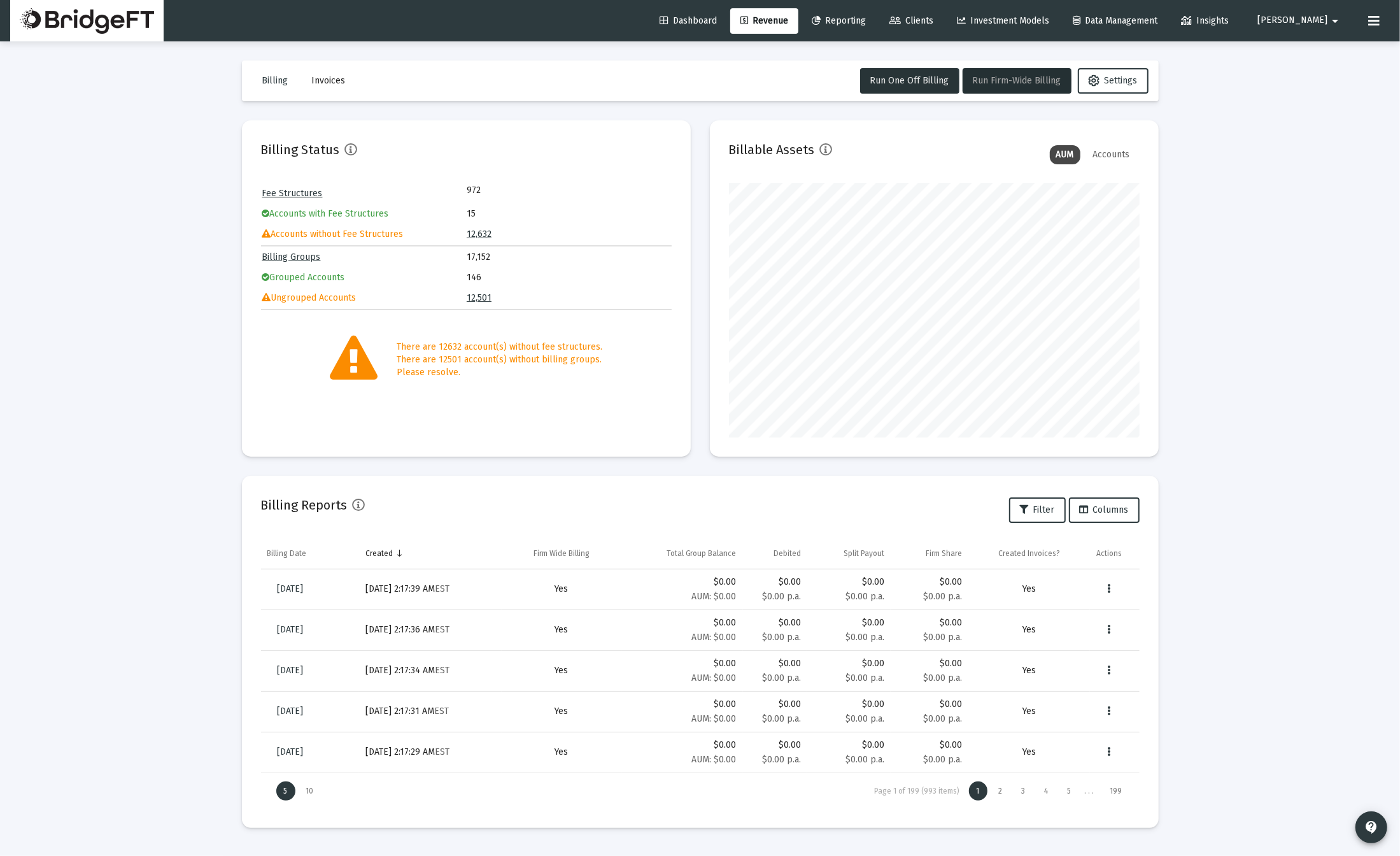
click at [991, 80] on span "Run Firm-Wide Billing" at bounding box center [1018, 81] width 89 height 11
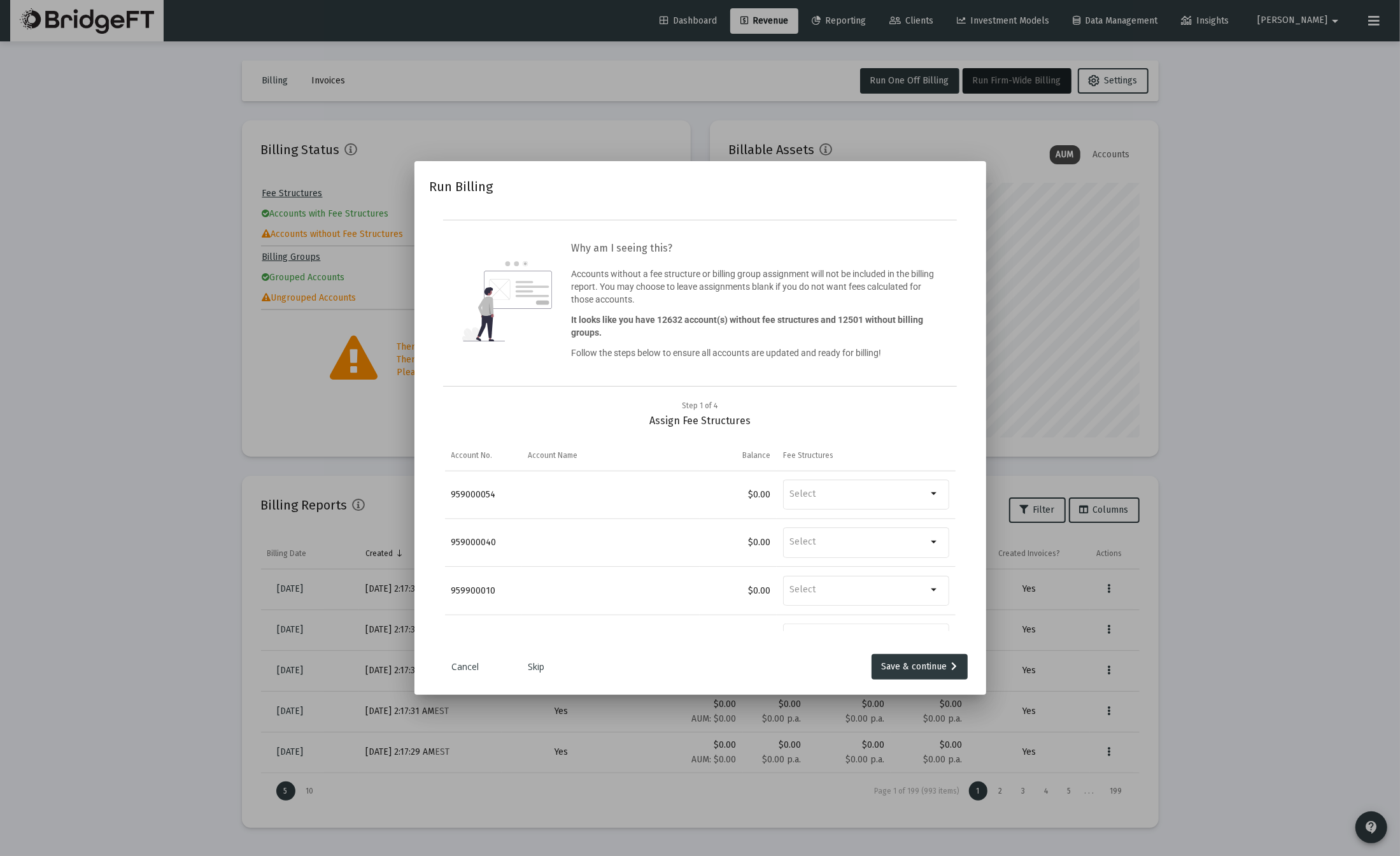
click at [535, 667] on link "Skip" at bounding box center [537, 667] width 64 height 12
click at [541, 669] on link "Skip" at bounding box center [537, 667] width 64 height 12
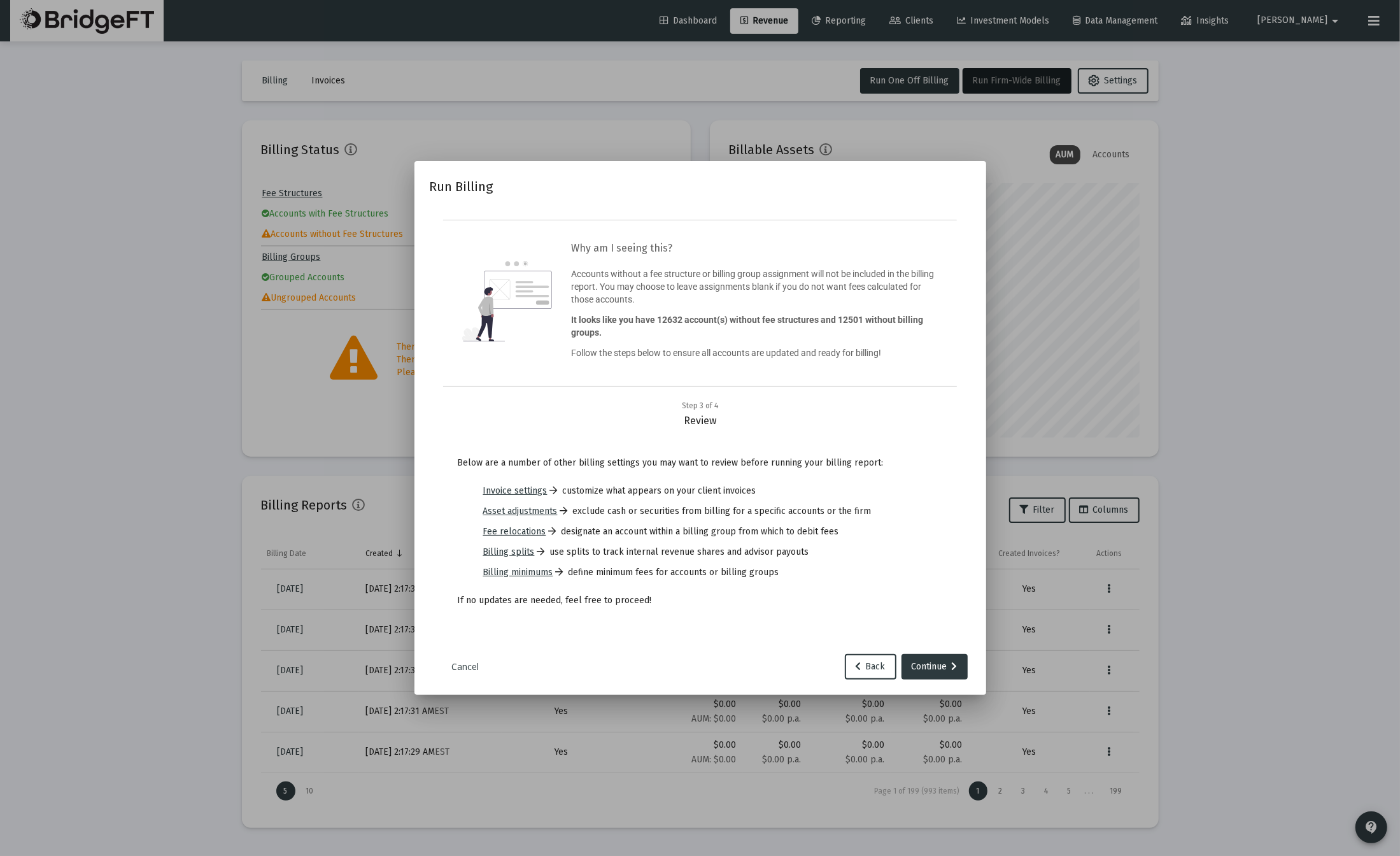
drag, startPoint x: 1316, startPoint y: 667, endPoint x: 808, endPoint y: 3, distance: 836.0
click at [1317, 667] on div at bounding box center [700, 428] width 1400 height 856
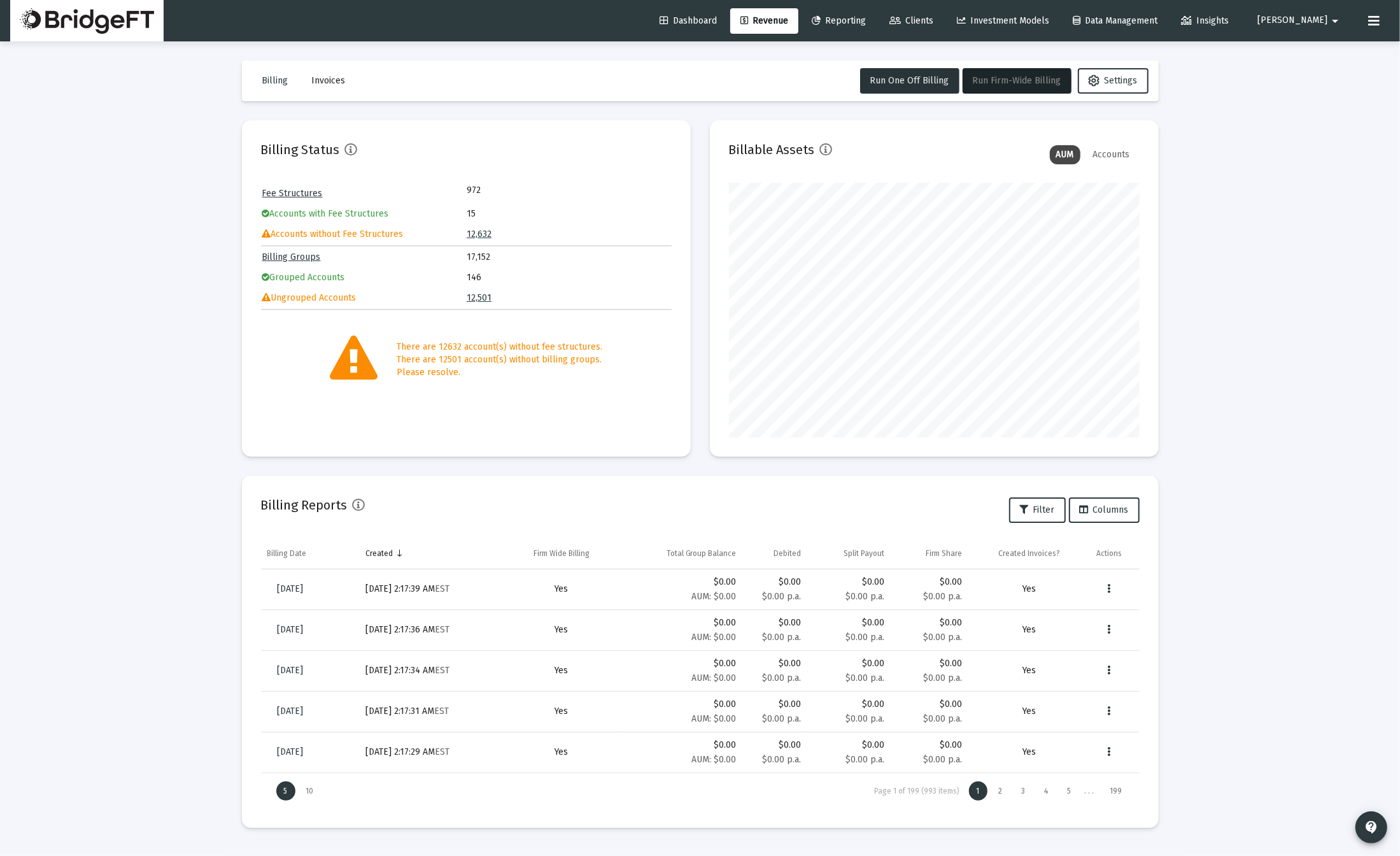
click at [1003, 88] on button "Run Firm-Wide Billing" at bounding box center [1018, 81] width 109 height 26
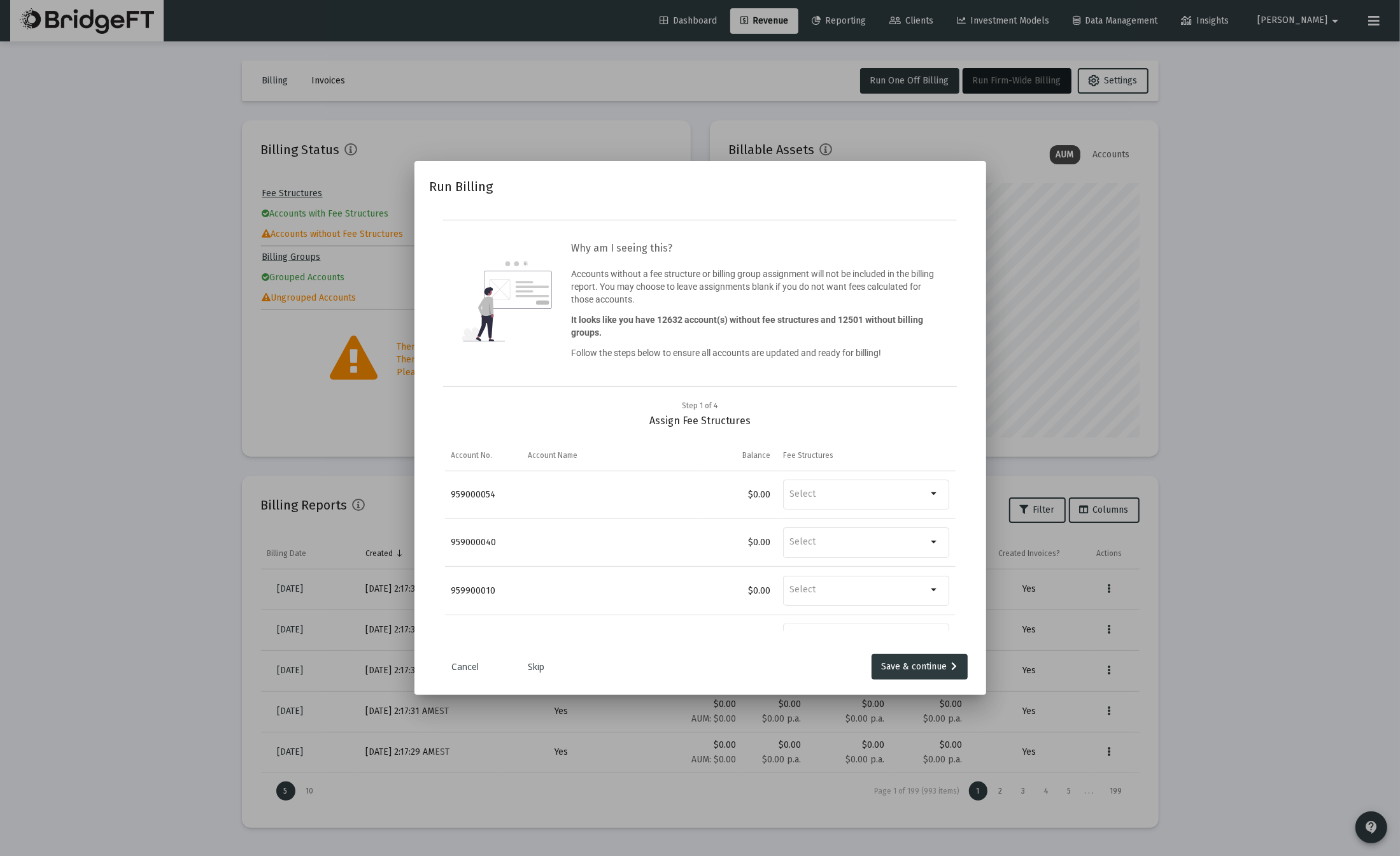
click at [529, 667] on link "Skip" at bounding box center [537, 667] width 64 height 12
click at [537, 669] on link "Skip" at bounding box center [537, 667] width 64 height 12
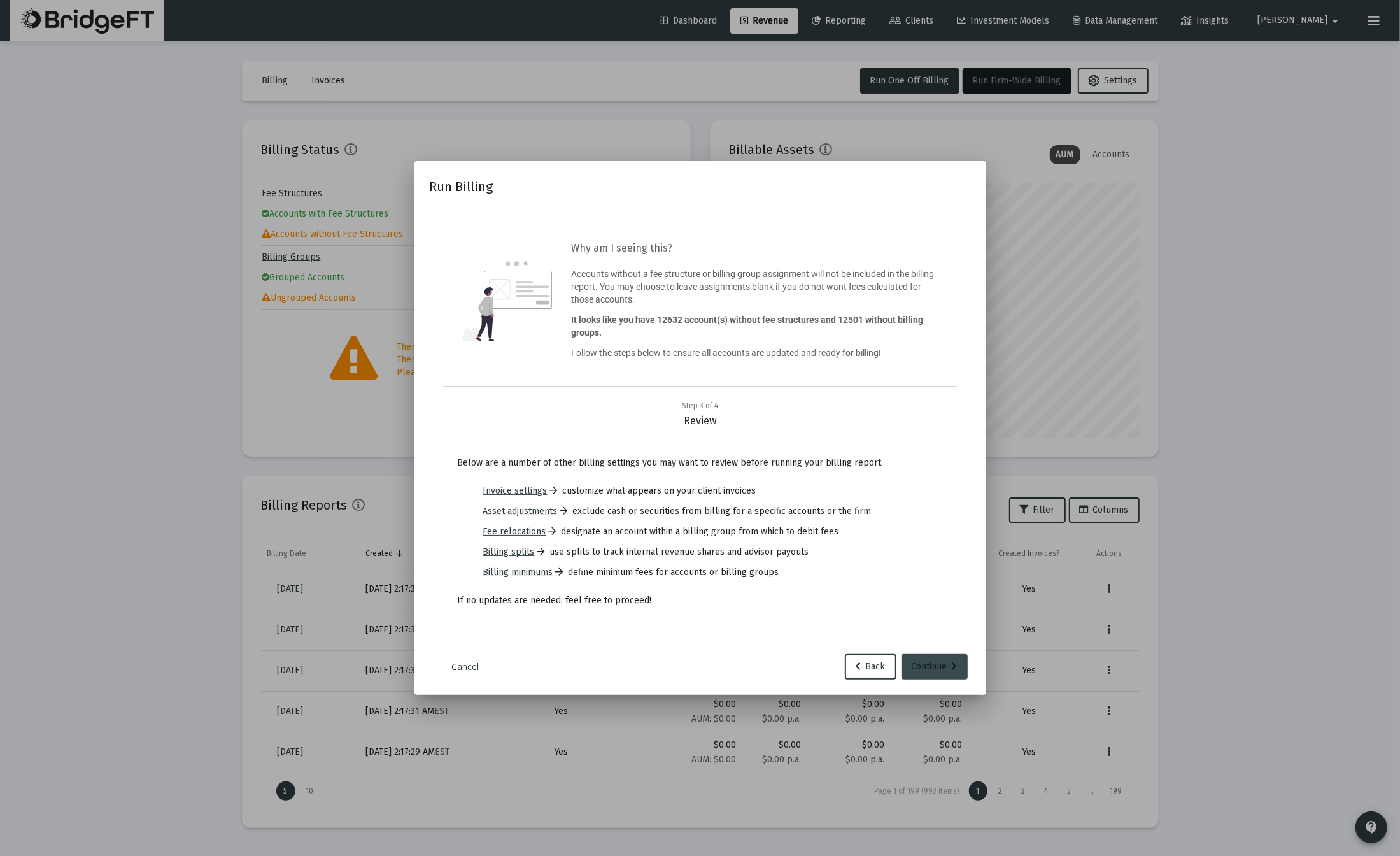
click at [920, 668] on div "Continue" at bounding box center [934, 667] width 46 height 26
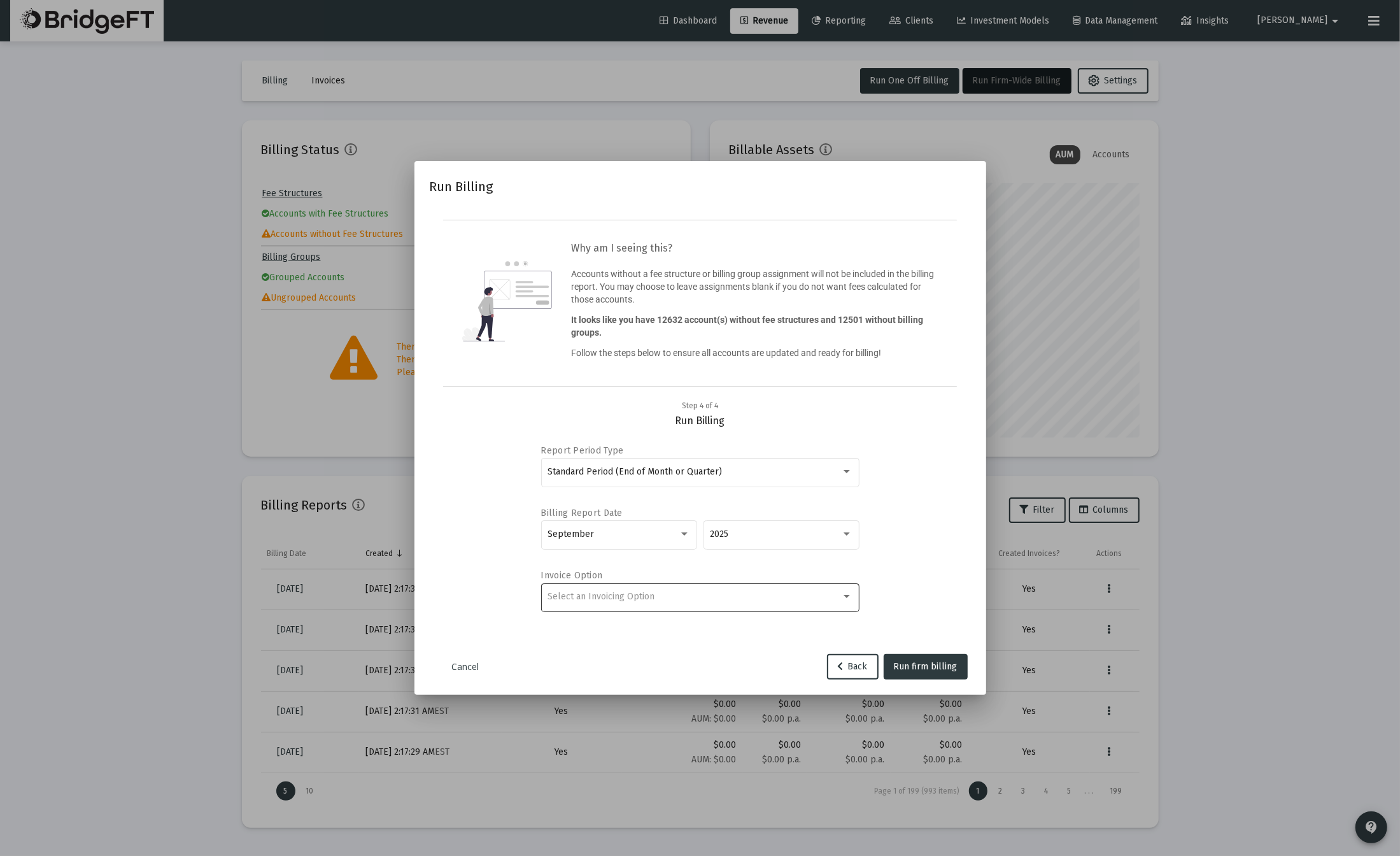
click at [600, 601] on span "Select an Invoicing Option" at bounding box center [600, 597] width 107 height 11
drag, startPoint x: 1302, startPoint y: 688, endPoint x: 683, endPoint y: 17, distance: 912.9
click at [1302, 688] on div at bounding box center [700, 428] width 1400 height 856
click at [459, 666] on link "Cancel" at bounding box center [466, 667] width 64 height 12
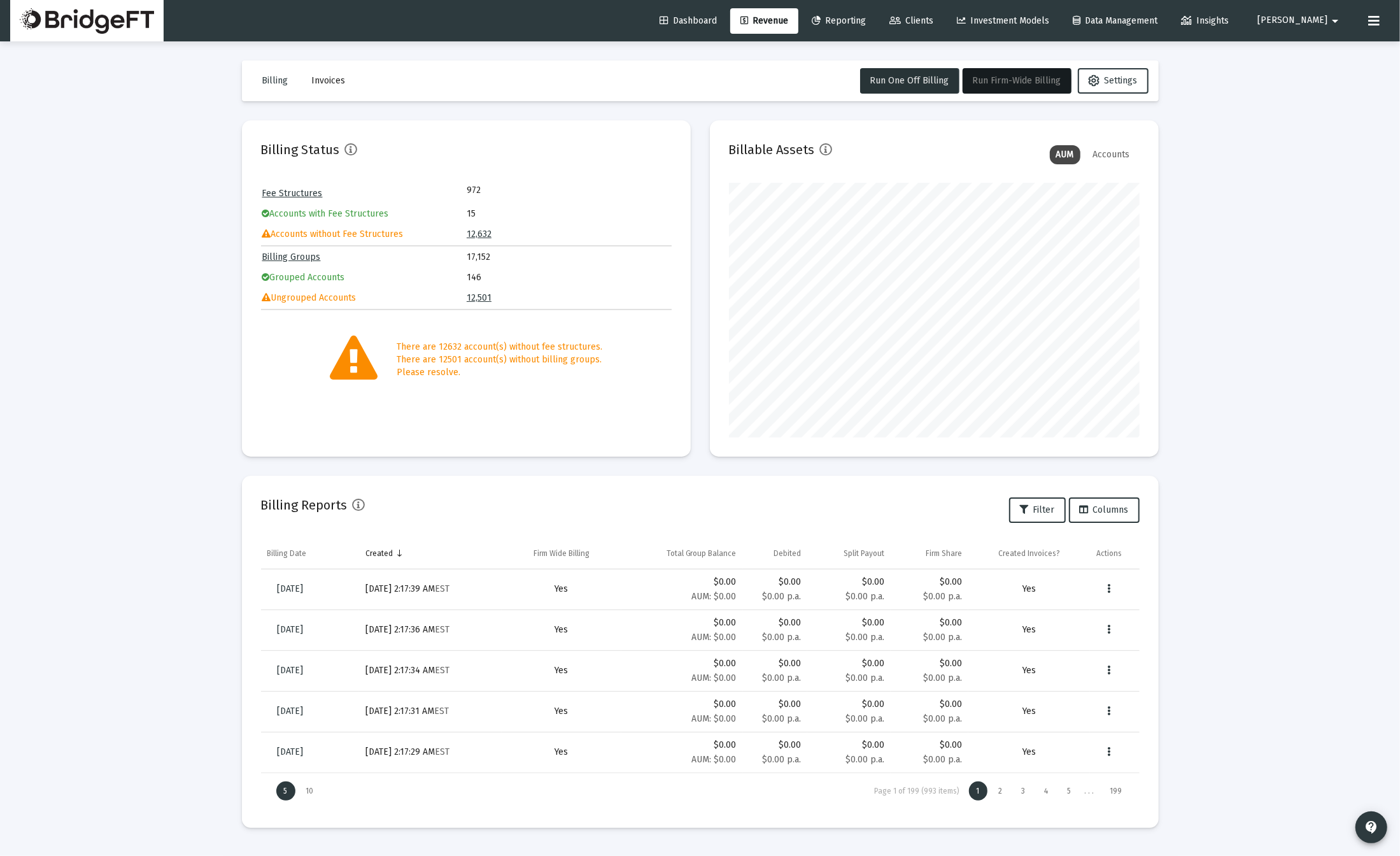
click at [1317, 577] on div "Loading... Billing Invoices Run One Off Billing Run Firm-Wide Billing Settings …" at bounding box center [700, 428] width 1400 height 856
click at [1004, 86] on button "Run Firm-Wide Billing" at bounding box center [1018, 81] width 109 height 26
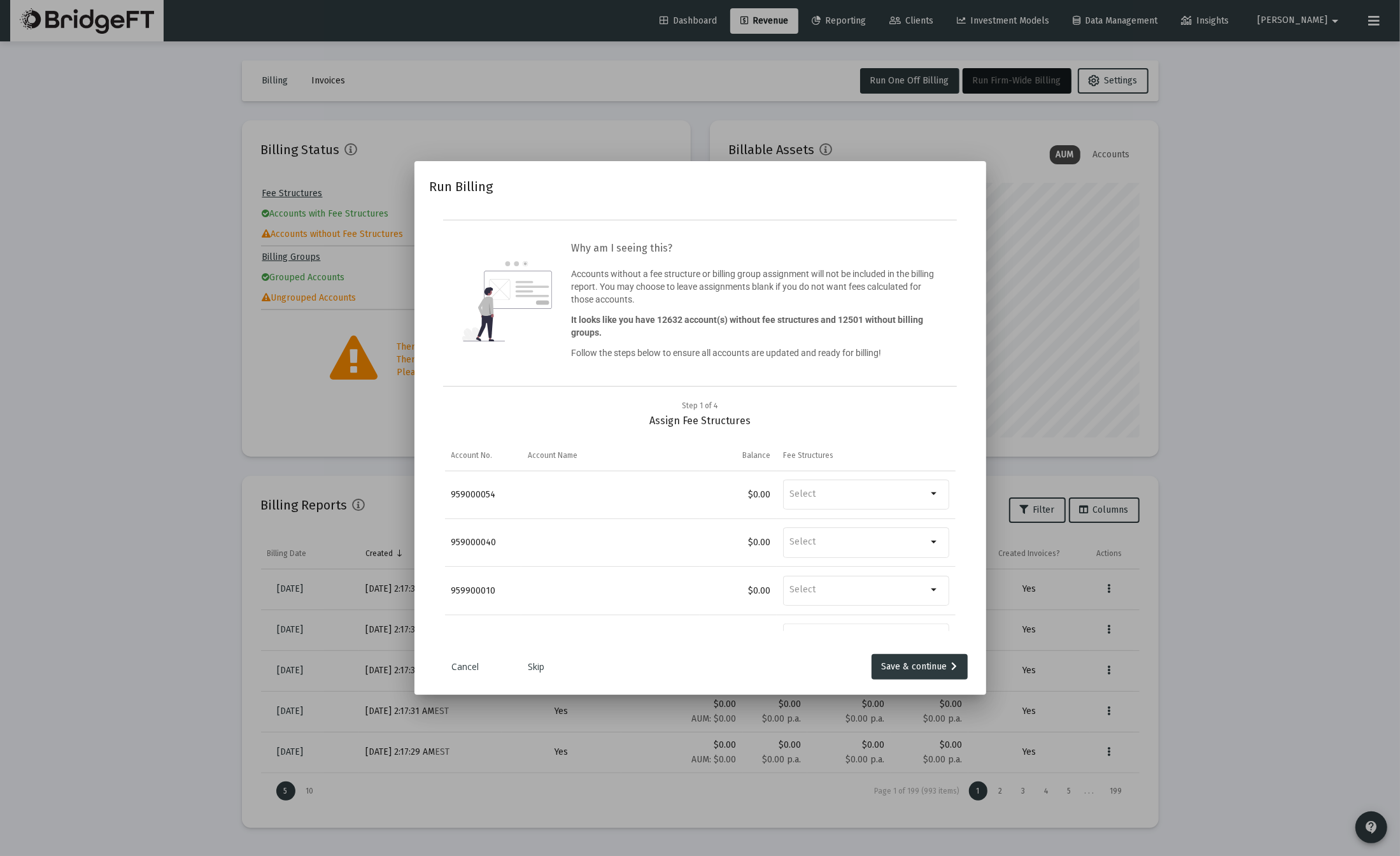
click at [1293, 601] on div at bounding box center [700, 428] width 1400 height 856
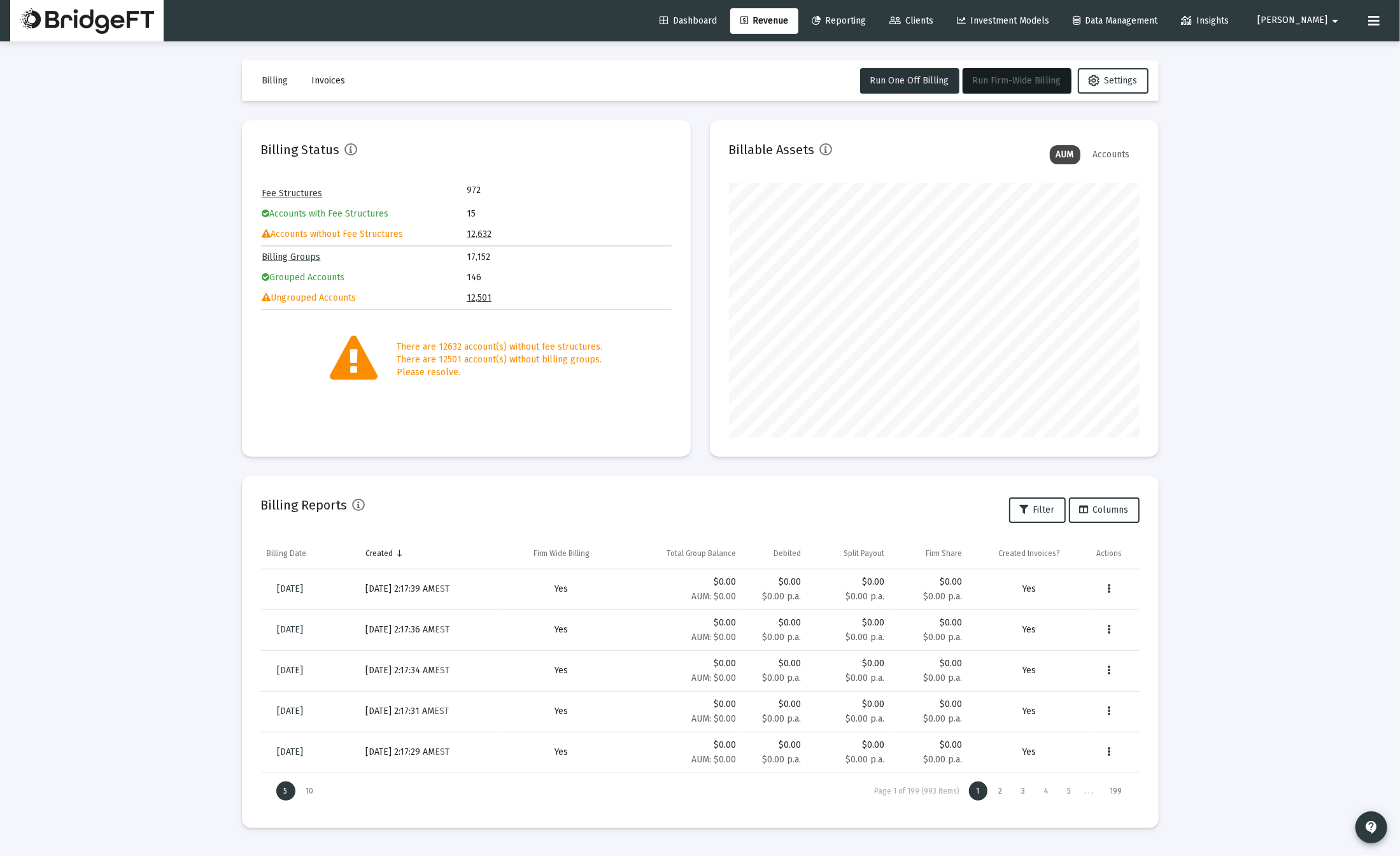
click at [1003, 79] on span "Run Firm-Wide Billing" at bounding box center [1018, 81] width 89 height 11
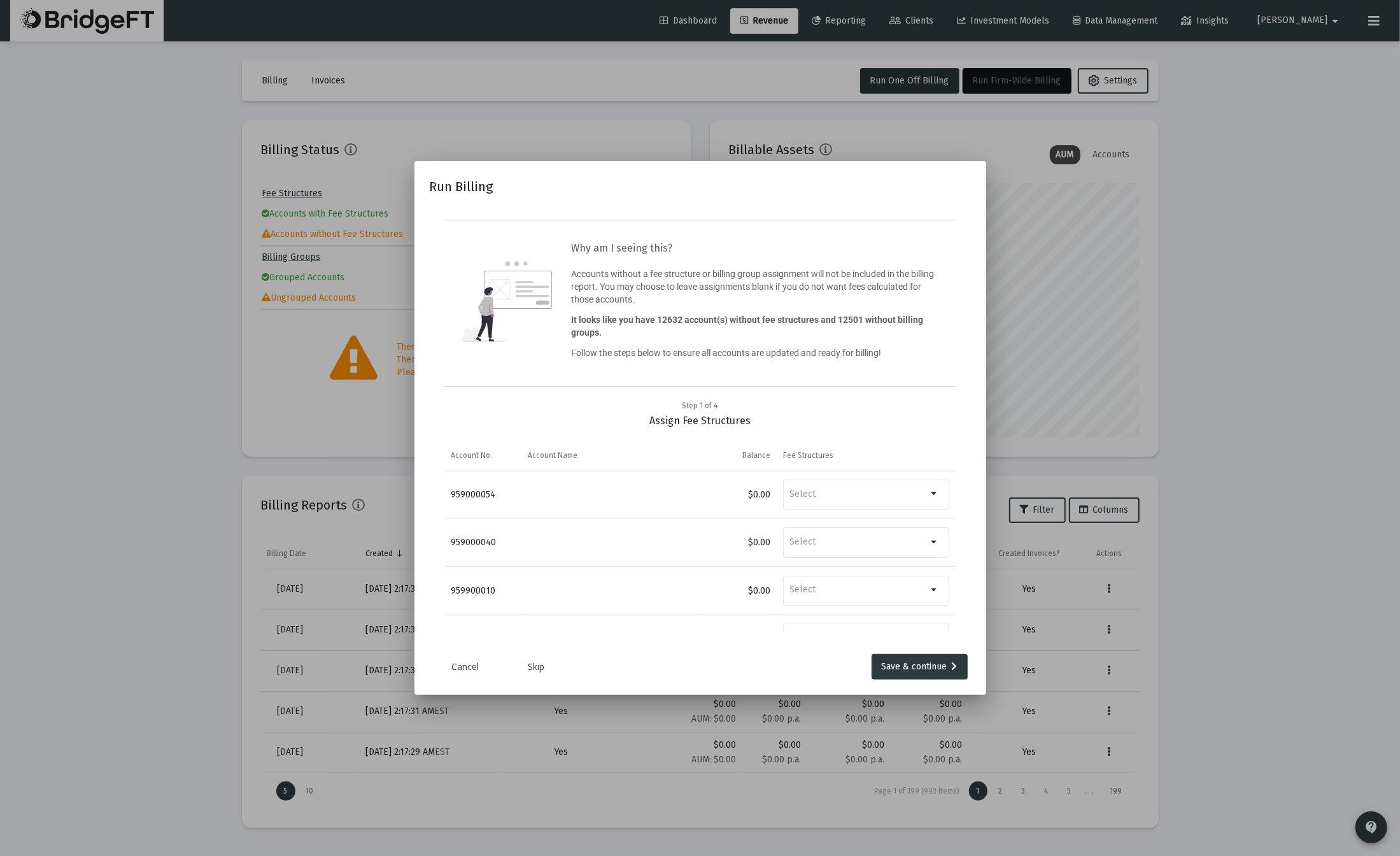
click at [541, 672] on link "Skip" at bounding box center [537, 667] width 64 height 12
click at [1299, 685] on div at bounding box center [700, 428] width 1400 height 856
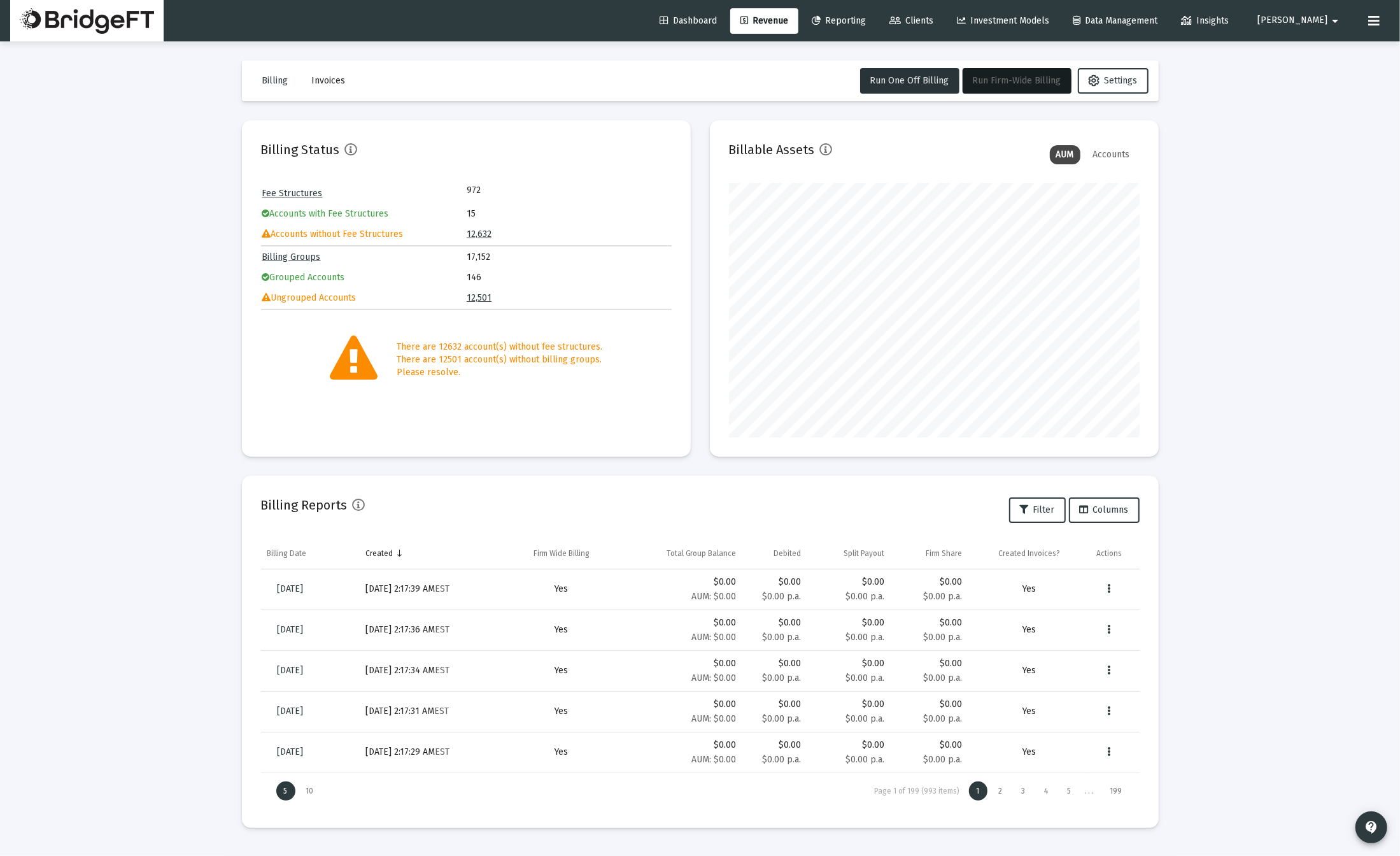
click at [1001, 76] on span "Run Firm-Wide Billing" at bounding box center [1018, 81] width 89 height 11
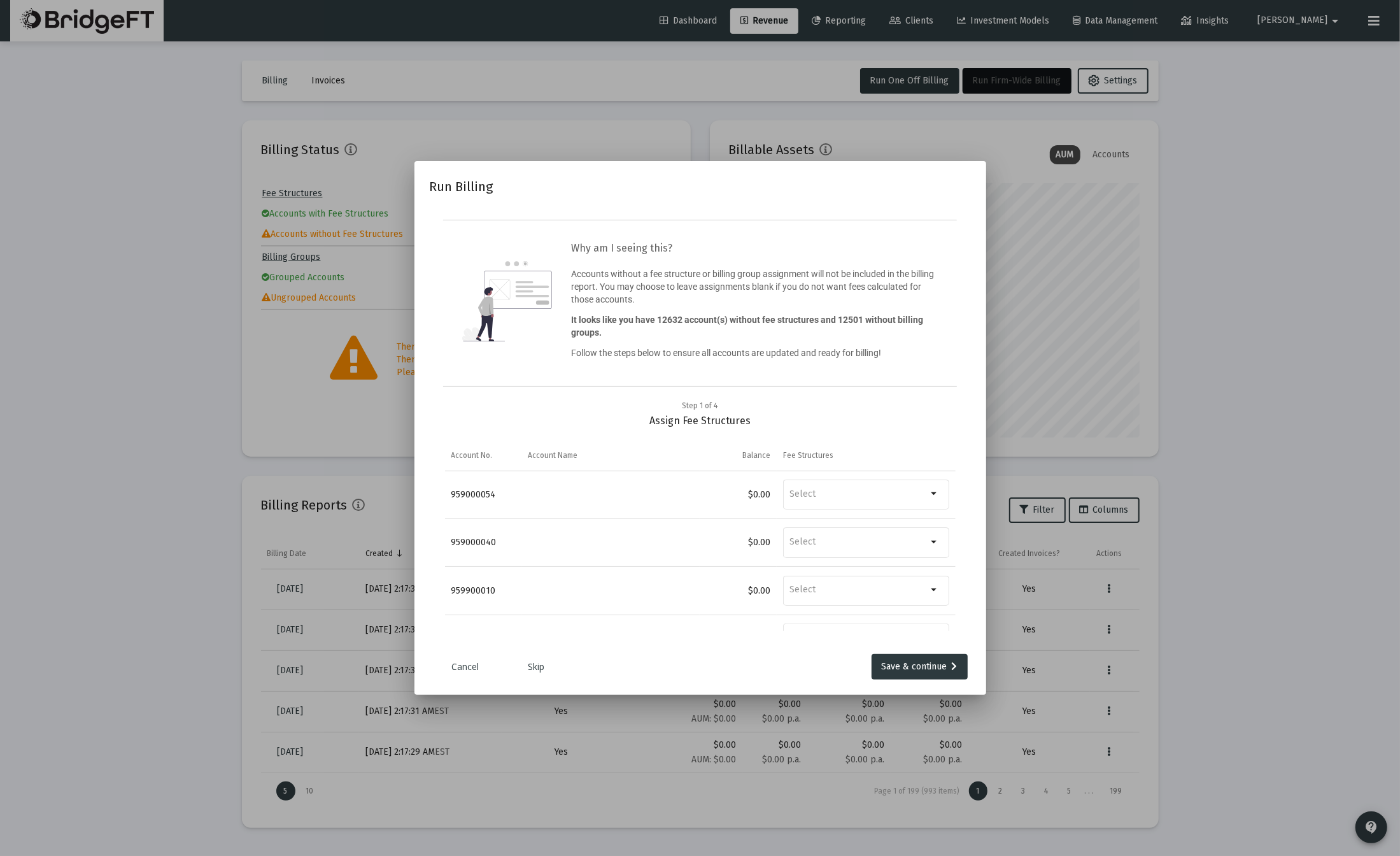
click at [533, 668] on link "Skip" at bounding box center [537, 667] width 64 height 12
click at [540, 668] on link "Skip" at bounding box center [537, 667] width 64 height 12
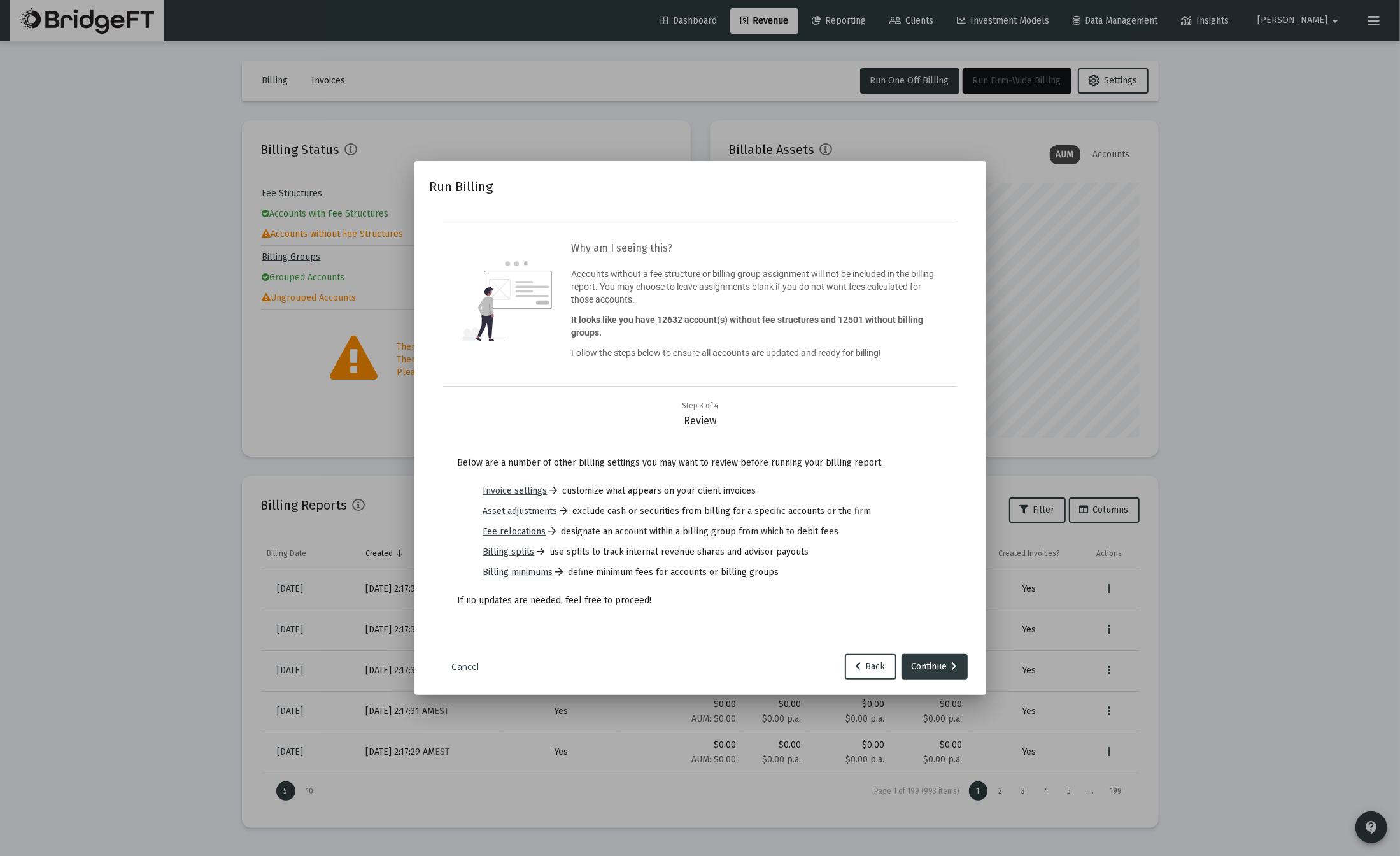
drag, startPoint x: 1300, startPoint y: 688, endPoint x: 739, endPoint y: 2, distance: 886.2
click at [1300, 688] on div at bounding box center [700, 428] width 1400 height 856
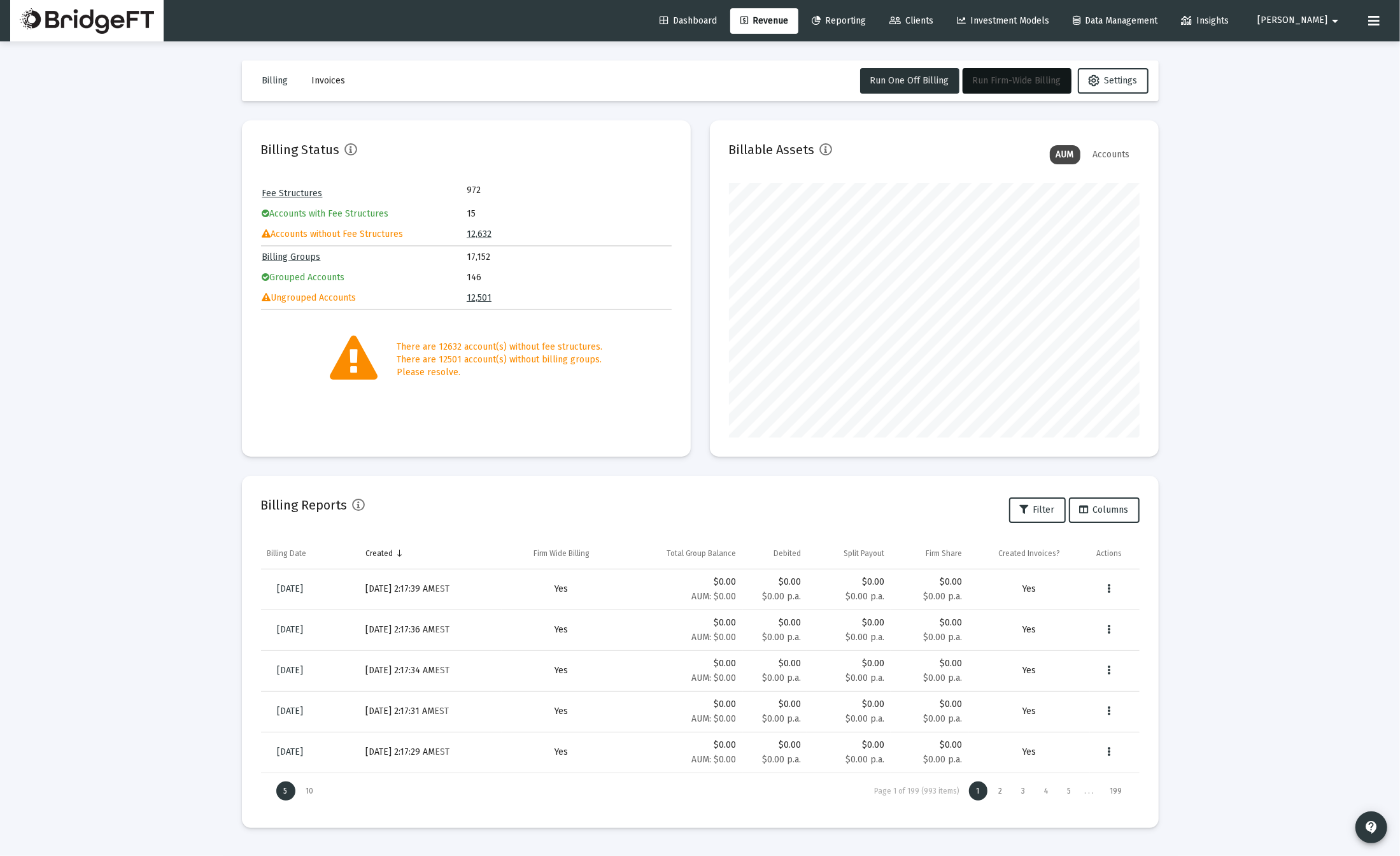
click at [999, 76] on span "Run Firm-Wide Billing" at bounding box center [1018, 81] width 89 height 11
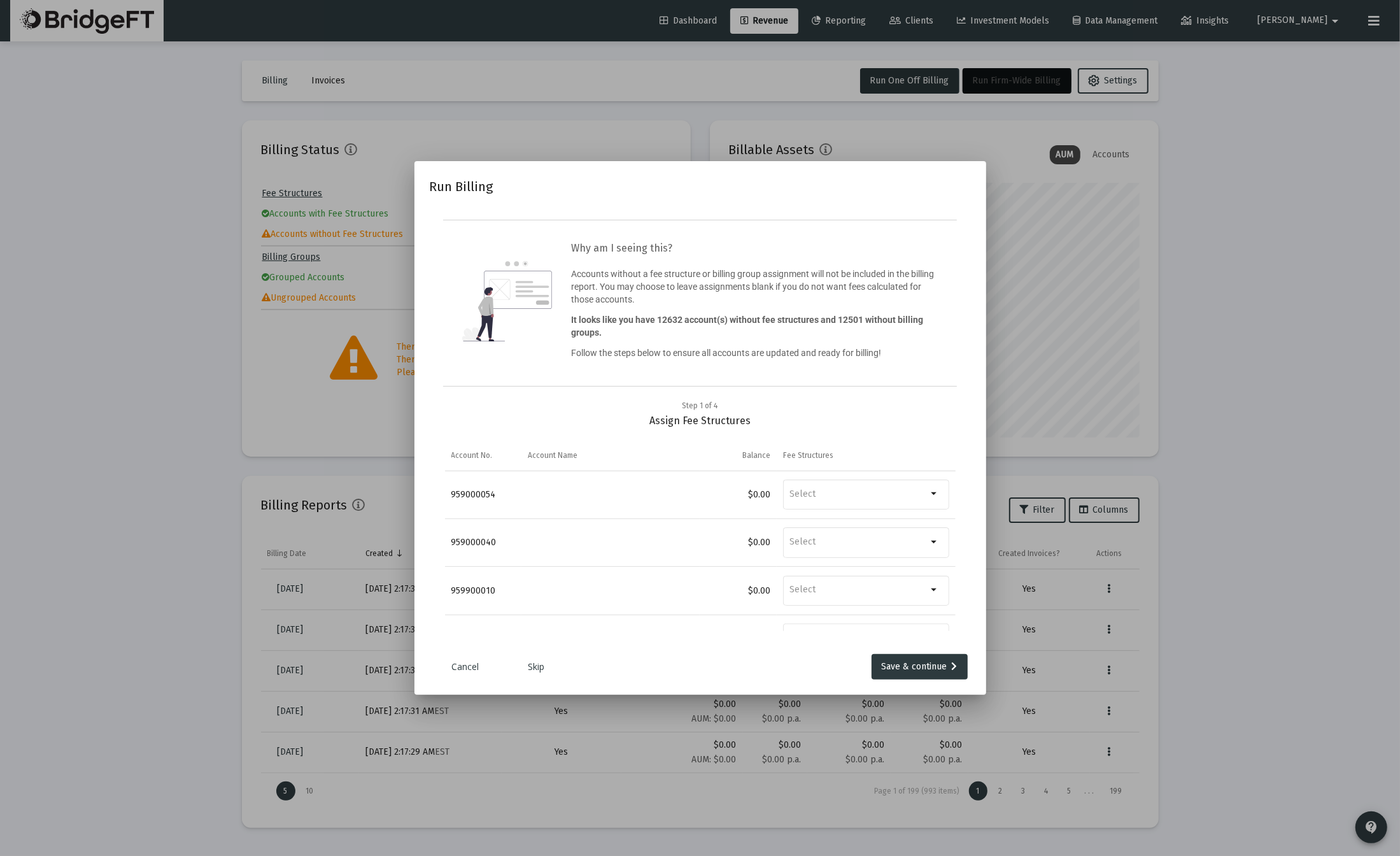
click at [536, 668] on link "Skip" at bounding box center [537, 667] width 64 height 12
click at [537, 671] on link "Skip" at bounding box center [537, 667] width 64 height 12
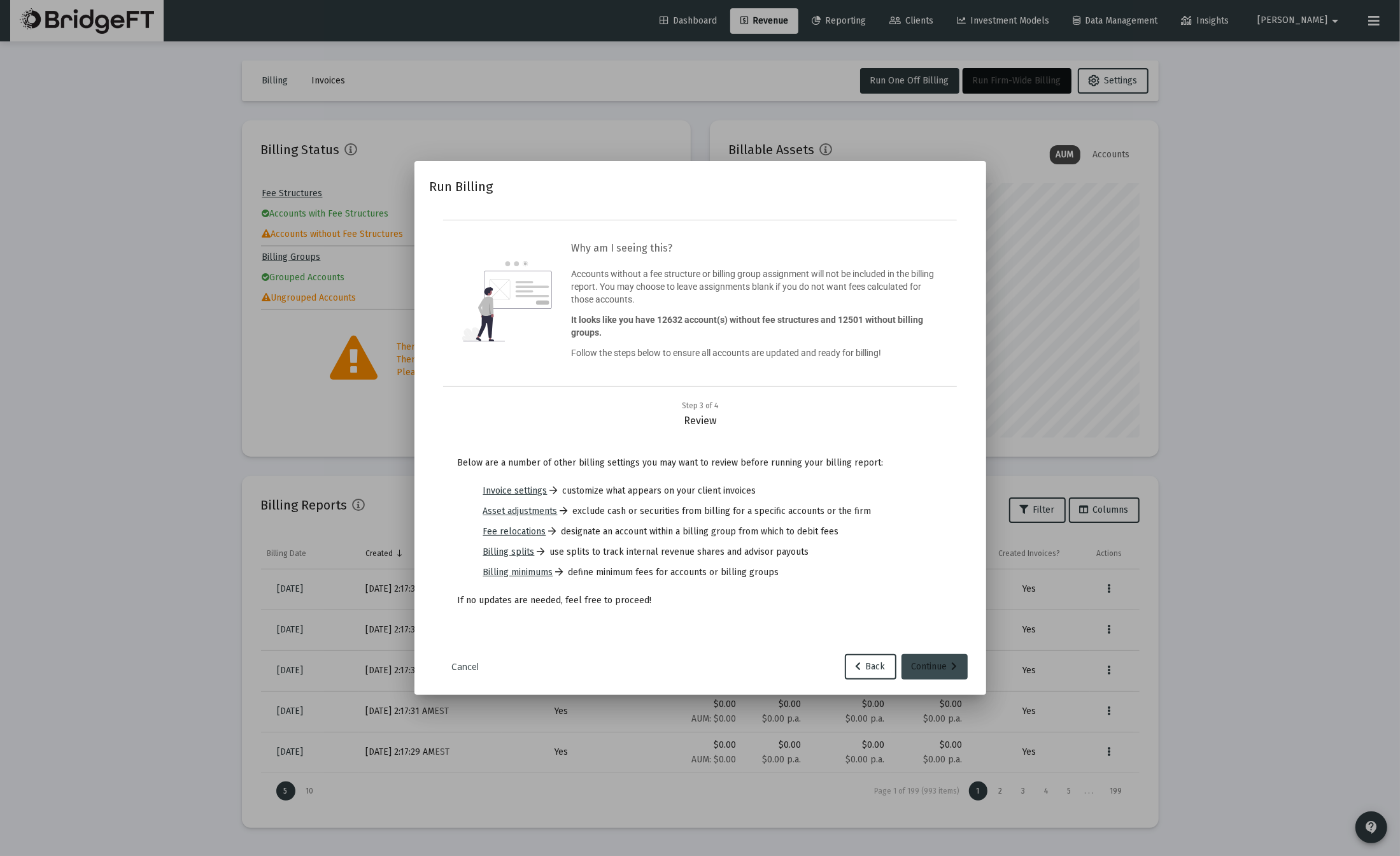
click at [940, 667] on div "Continue" at bounding box center [934, 667] width 46 height 26
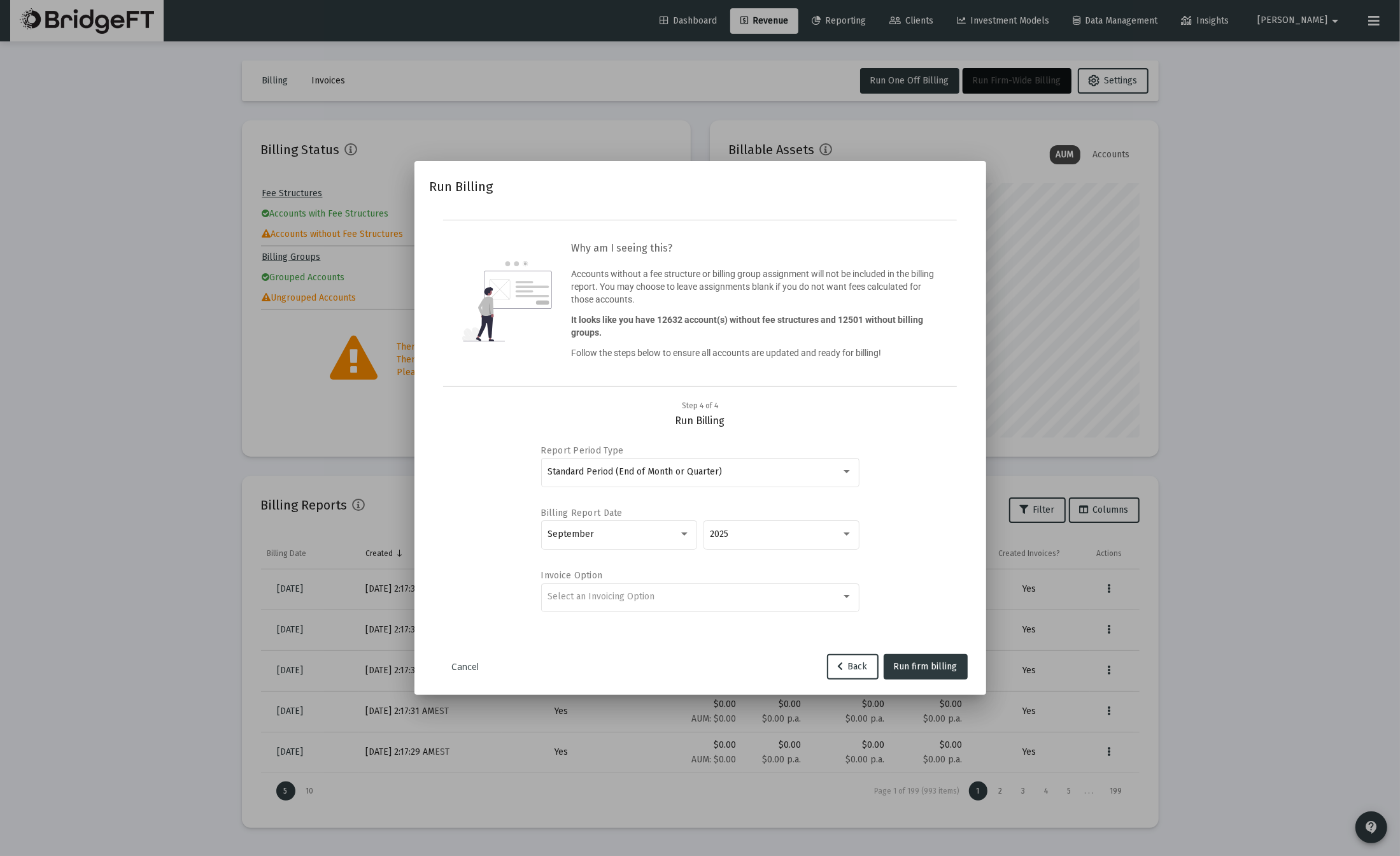
click at [1285, 603] on div at bounding box center [700, 428] width 1400 height 856
